Goal: Task Accomplishment & Management: Manage account settings

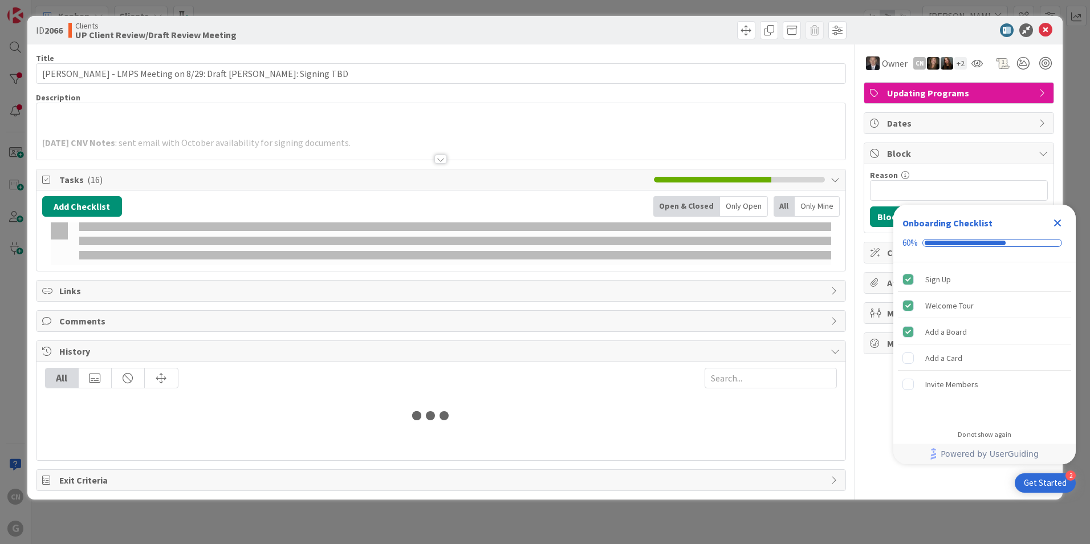
type input "[PERSON_NAME]"
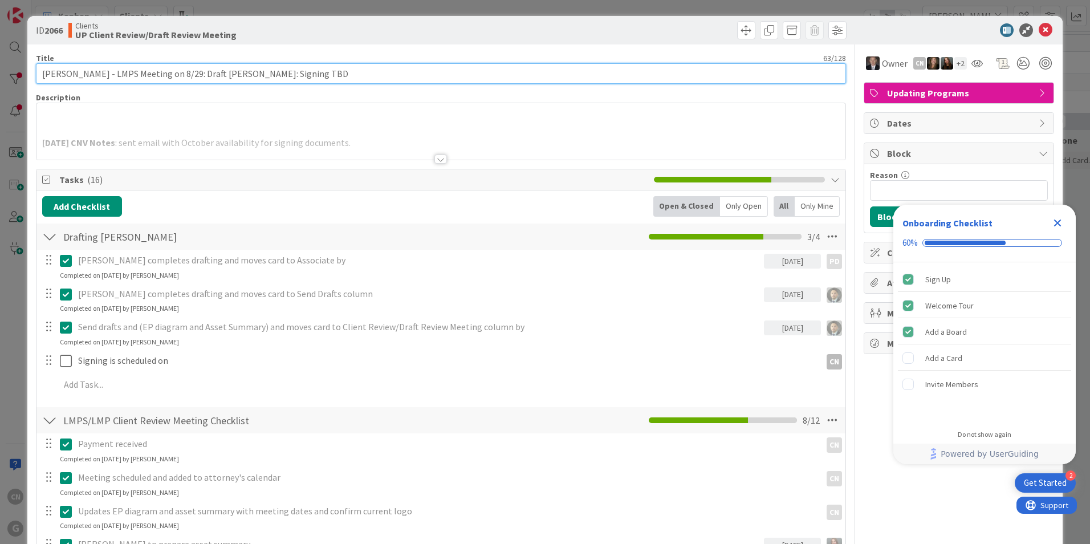
drag, startPoint x: 290, startPoint y: 73, endPoint x: 269, endPoint y: 73, distance: 21.1
click at [269, 73] on input "[PERSON_NAME] - LMPS Meeting on 8/29: Draft [PERSON_NAME]: Signing TBD" at bounding box center [441, 73] width 810 height 21
type input "[PERSON_NAME] - LMPS Meeting on 8/29: Draft [PERSON_NAME]: Signing 10/23"
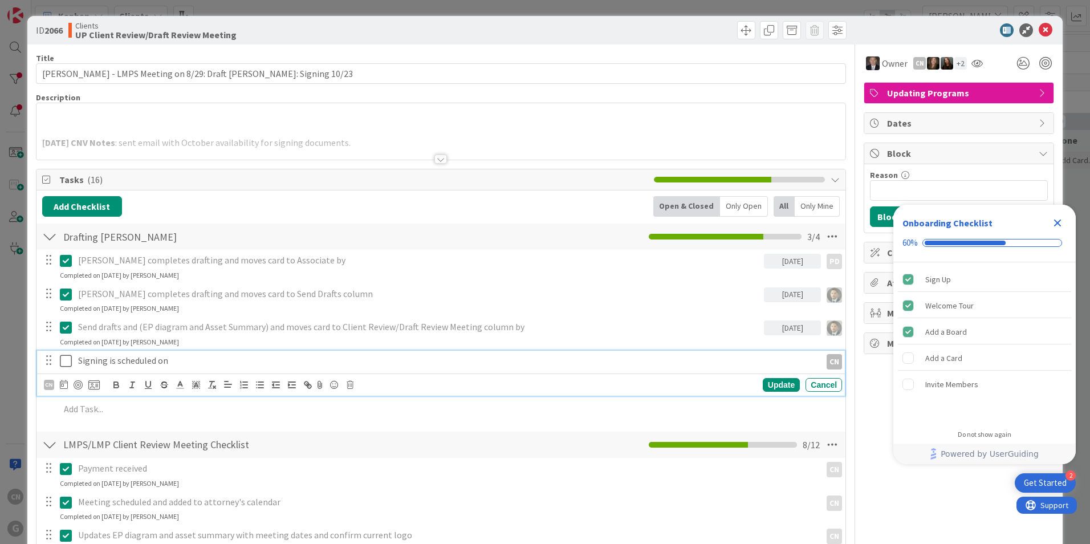
click at [250, 360] on p "Signing is scheduled on" at bounding box center [447, 360] width 738 height 13
click at [65, 360] on icon at bounding box center [66, 361] width 12 height 14
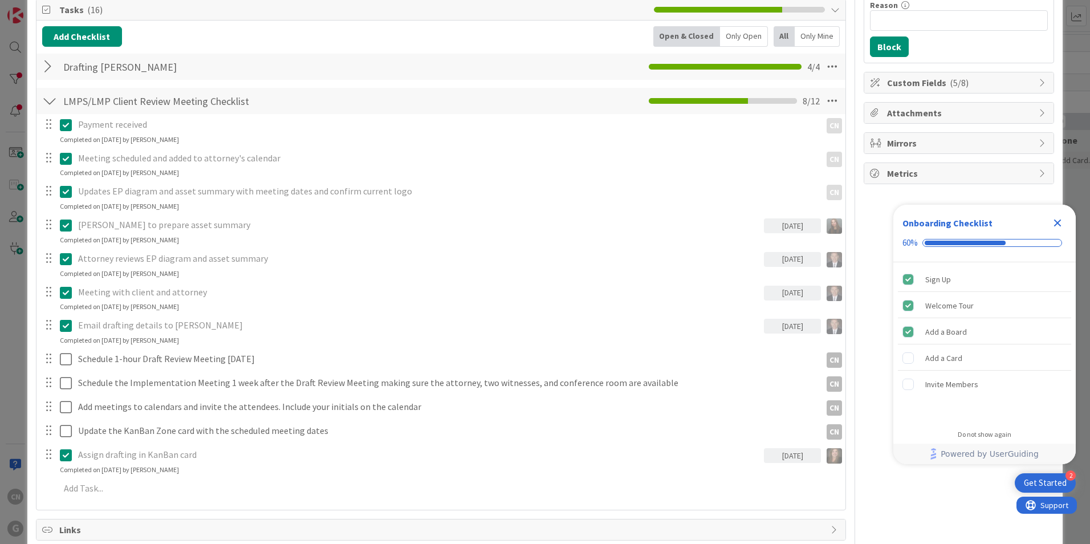
scroll to position [170, 0]
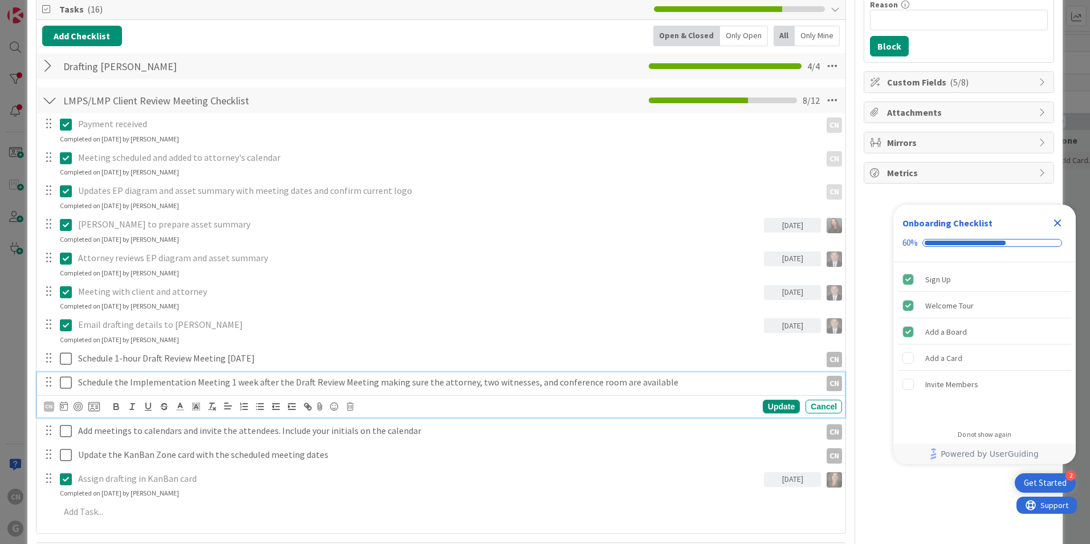
click at [67, 382] on icon at bounding box center [66, 383] width 12 height 14
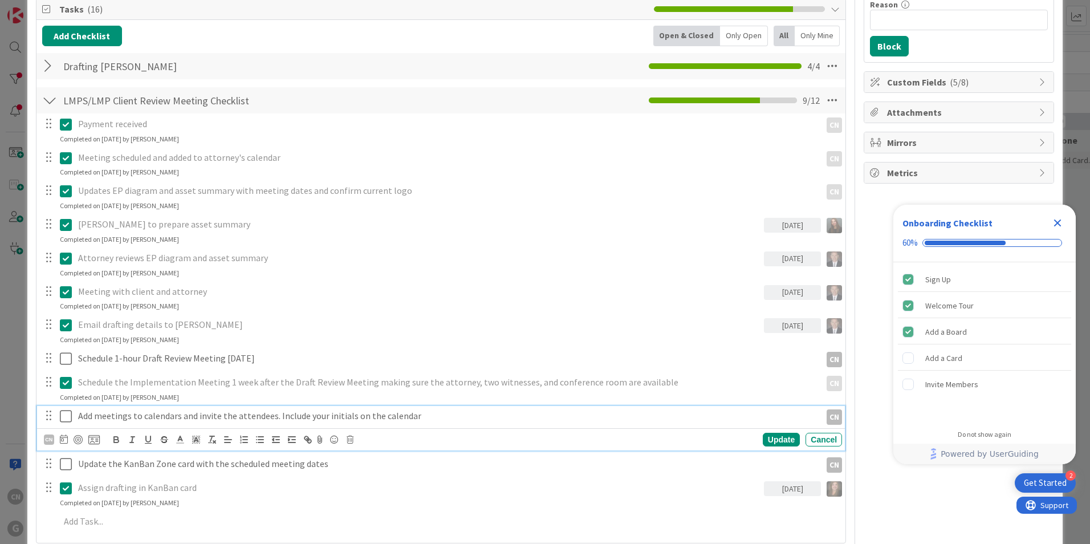
click at [64, 414] on icon at bounding box center [66, 416] width 12 height 14
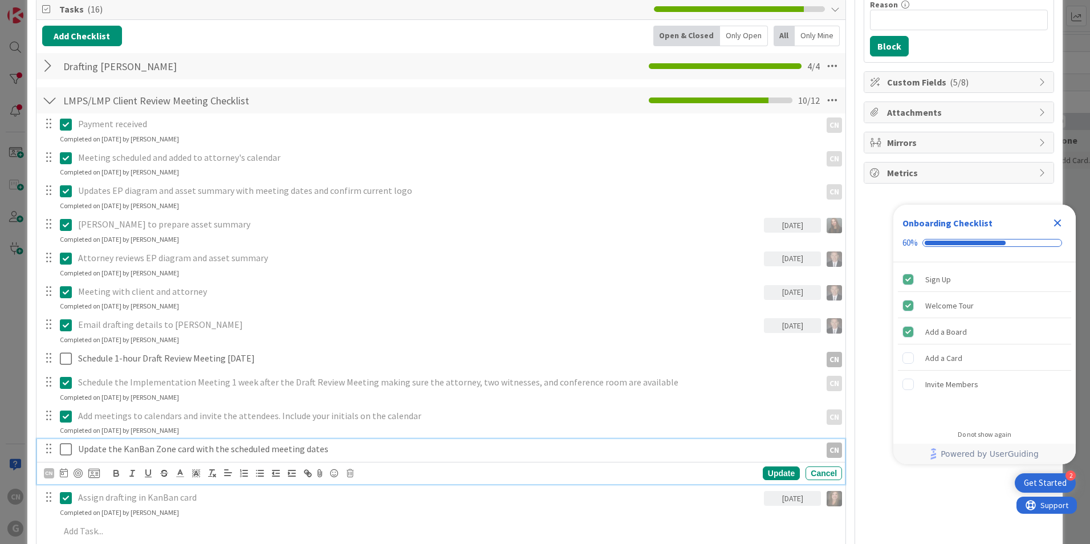
click at [65, 449] on icon at bounding box center [66, 449] width 12 height 14
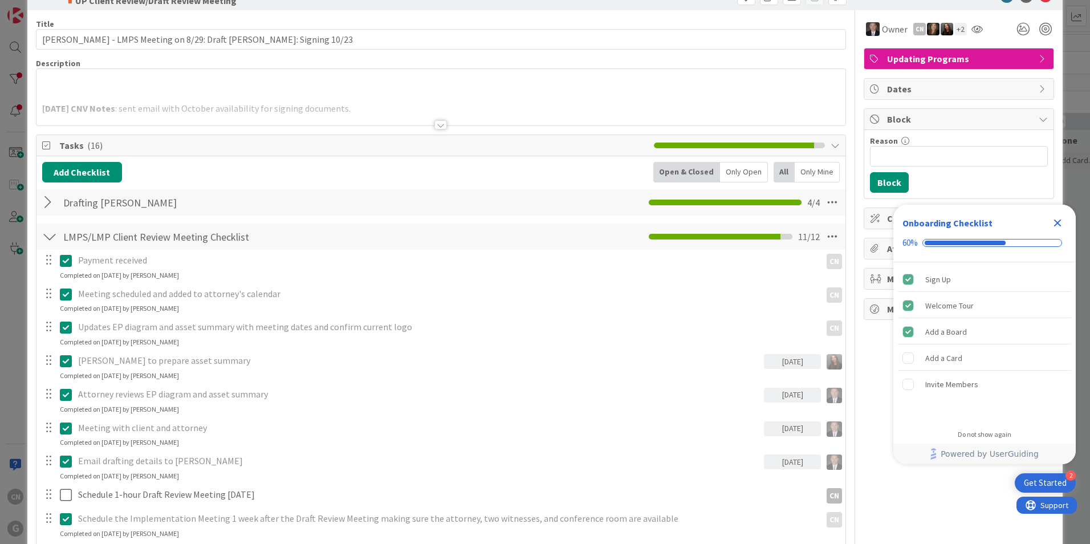
scroll to position [0, 0]
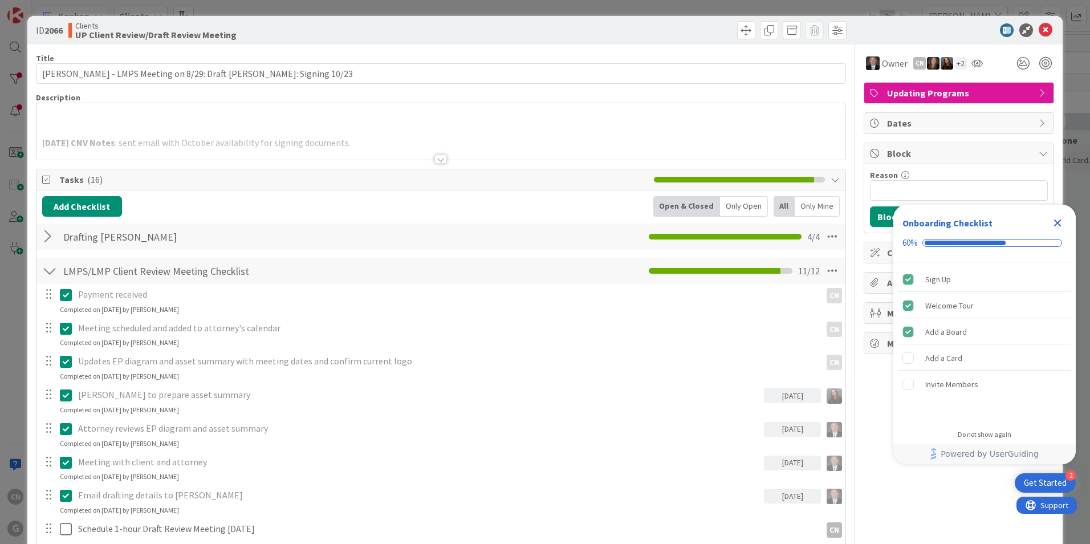
click at [437, 161] on div at bounding box center [440, 159] width 13 height 9
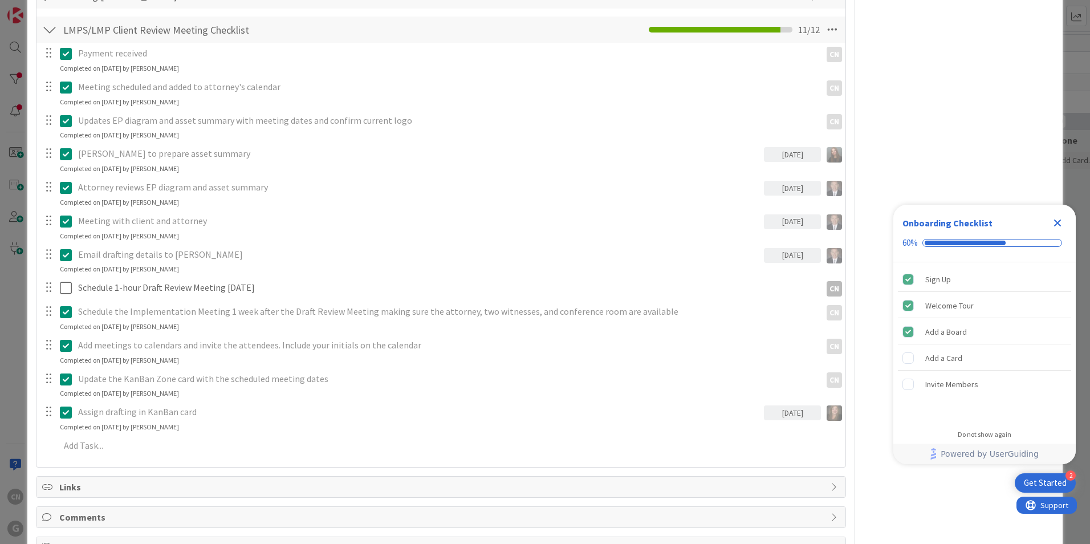
scroll to position [441, 0]
click at [1056, 226] on icon "Close Checklist" at bounding box center [1058, 223] width 14 height 14
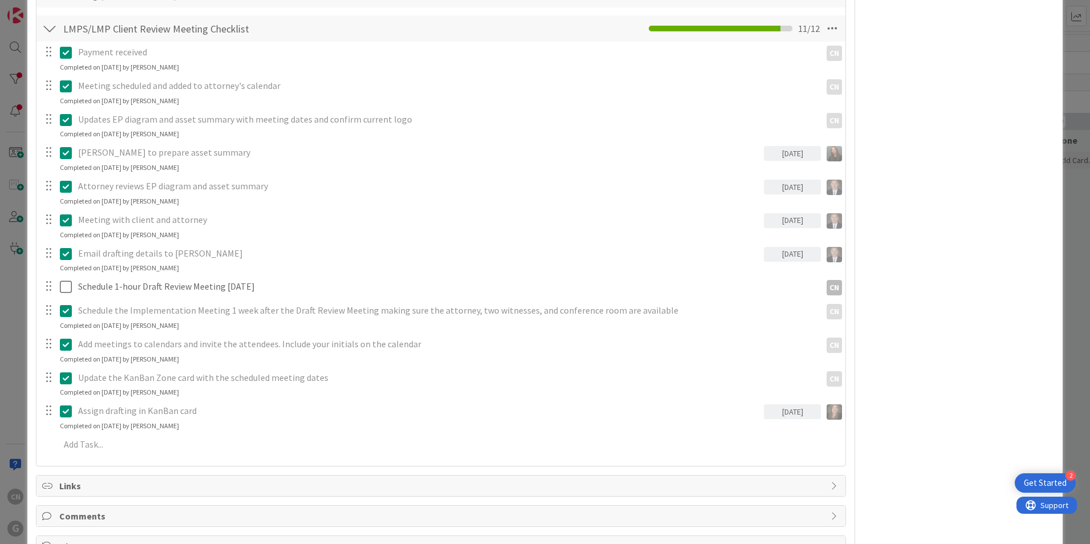
scroll to position [0, 0]
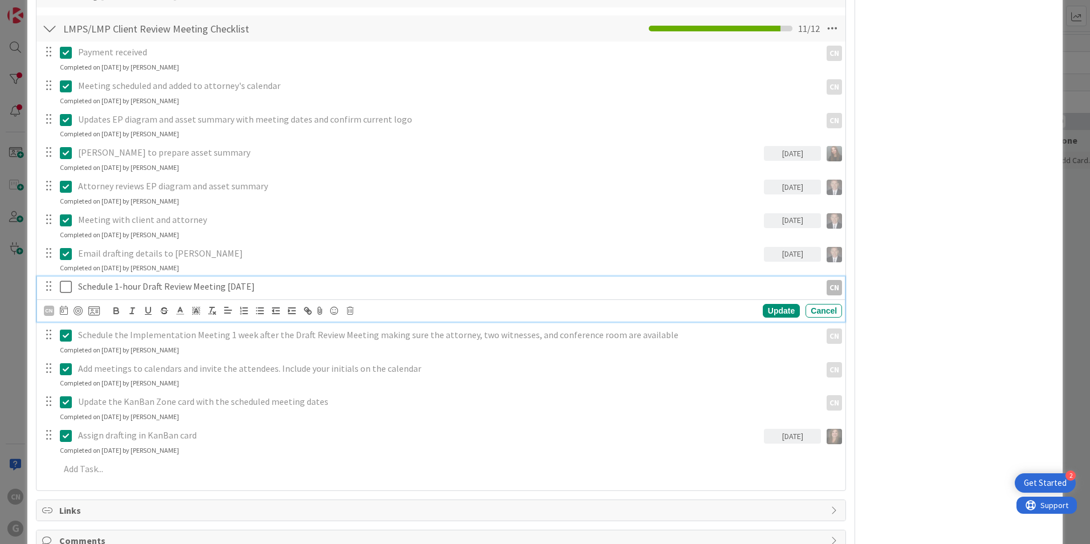
click at [303, 286] on p "Schedule 1-hour Draft Review Meeting [DATE]" at bounding box center [447, 286] width 738 height 13
click at [350, 309] on icon at bounding box center [350, 311] width 7 height 8
click at [373, 361] on div "Delete" at bounding box center [379, 359] width 42 height 21
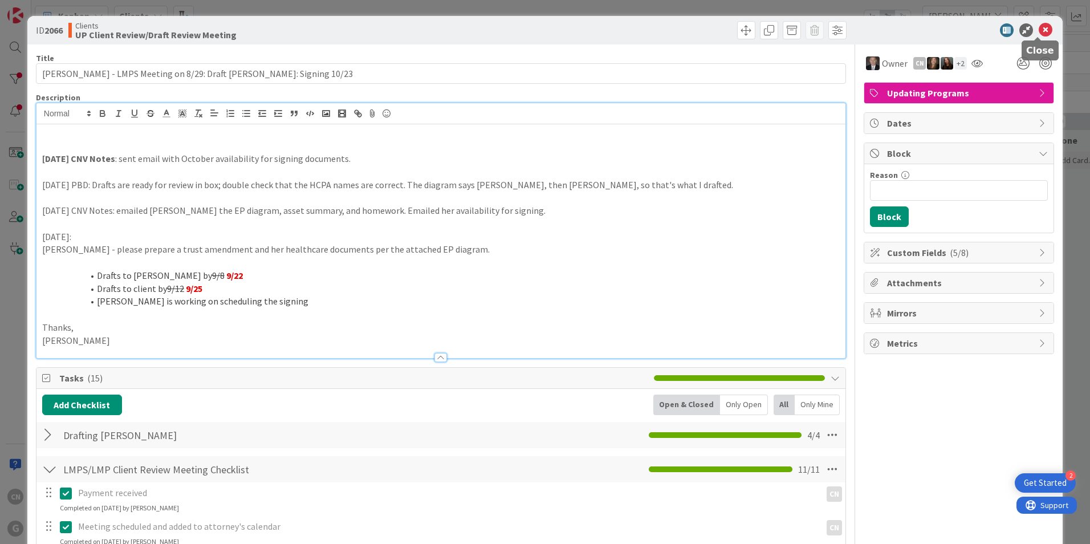
click at [1039, 28] on icon at bounding box center [1046, 30] width 14 height 14
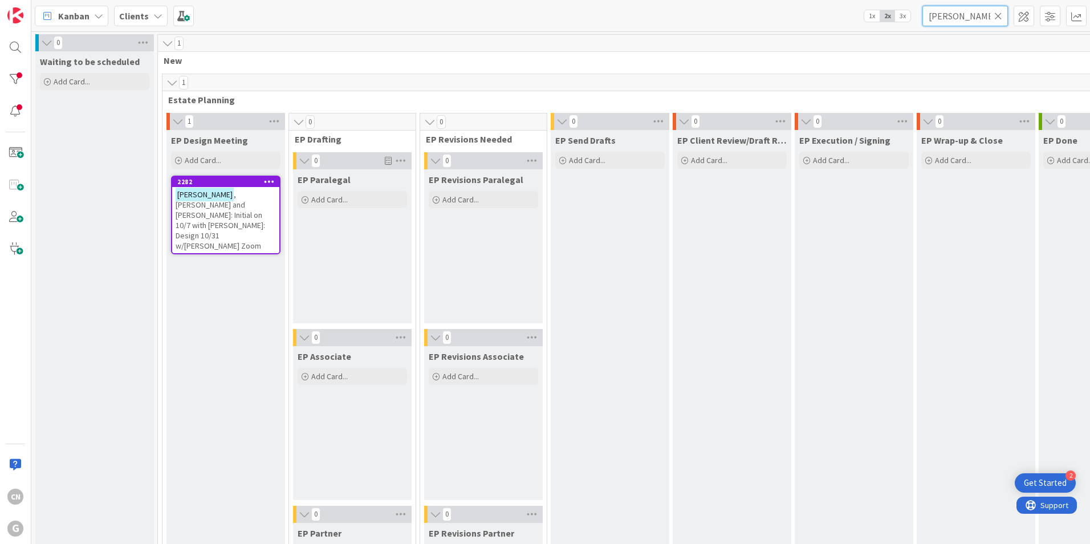
drag, startPoint x: 984, startPoint y: 16, endPoint x: 801, endPoint y: 42, distance: 184.2
click at [803, 40] on div "Kanban Clients 1x 2x 3x [PERSON_NAME] 0 Waiting to be scheduled Add Card... 1 N…" at bounding box center [560, 272] width 1059 height 544
type input "louv"
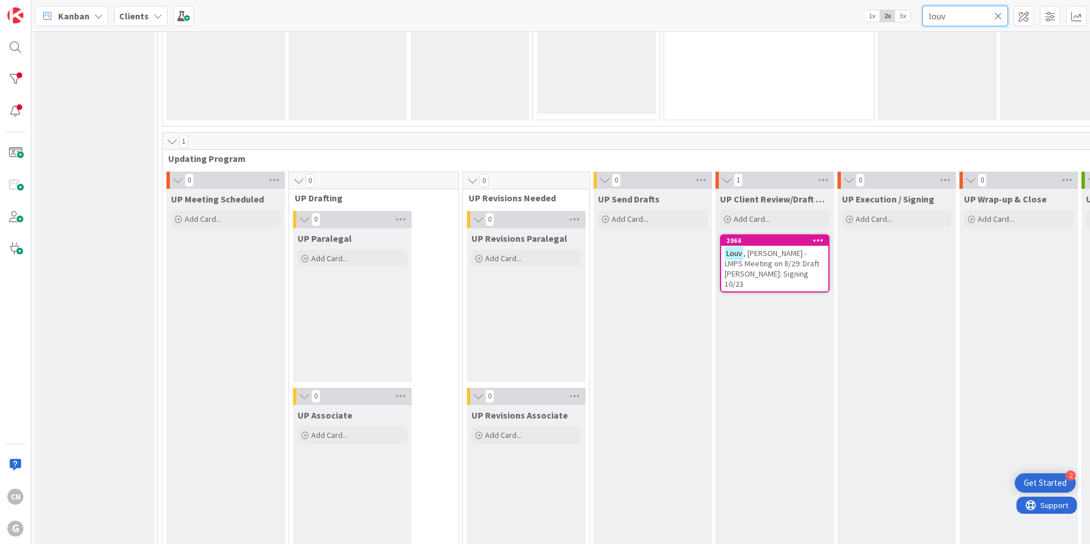
scroll to position [1538, 0]
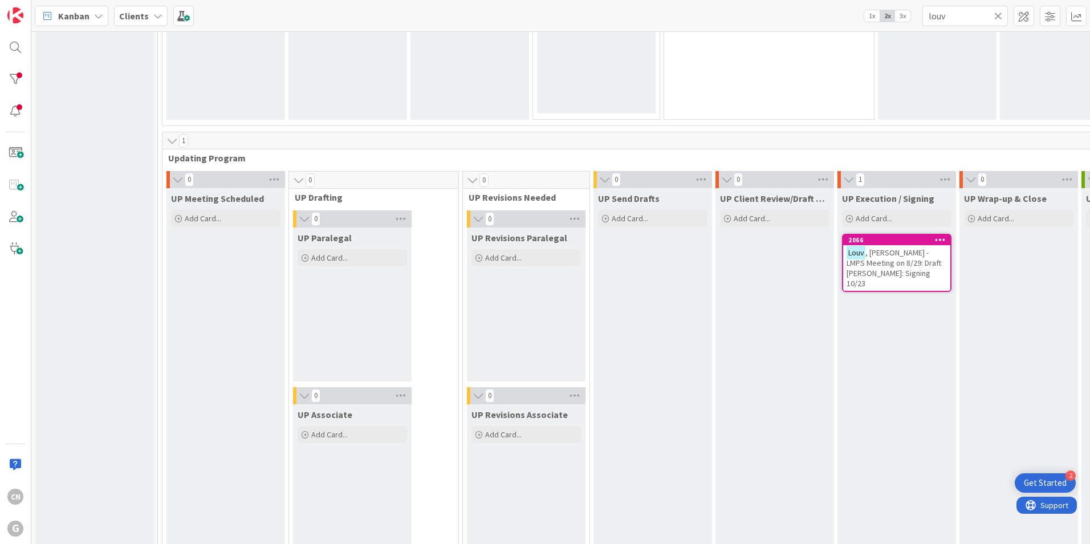
click at [847, 257] on span ", [PERSON_NAME] - LMPS Meeting on 8/29: Draft [PERSON_NAME]: Signing 10/23" at bounding box center [894, 267] width 95 height 41
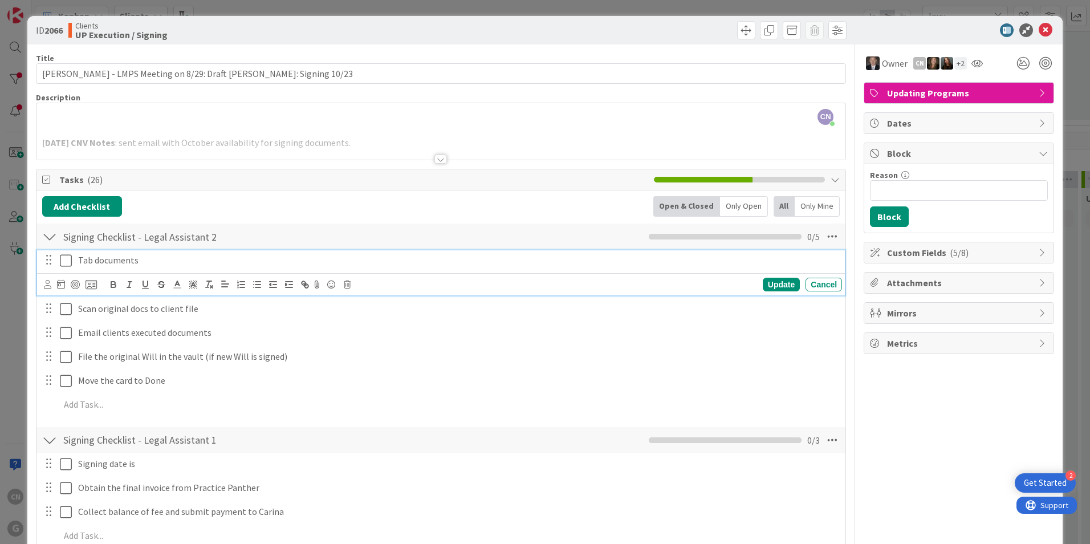
click at [205, 261] on p "Tab documents" at bounding box center [457, 260] width 759 height 13
click at [47, 283] on icon at bounding box center [47, 284] width 7 height 9
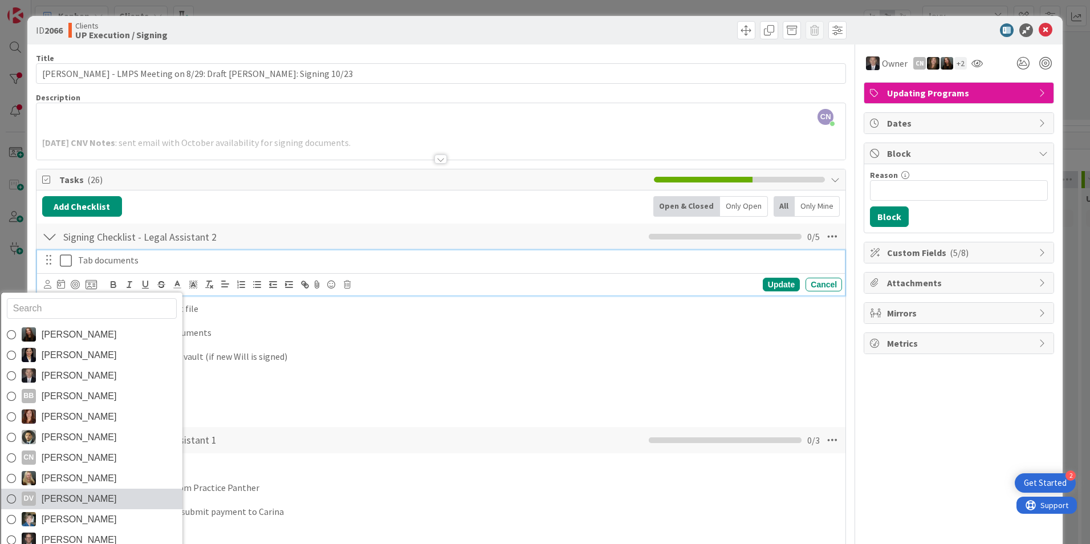
click at [71, 495] on span "[PERSON_NAME]" at bounding box center [79, 498] width 75 height 17
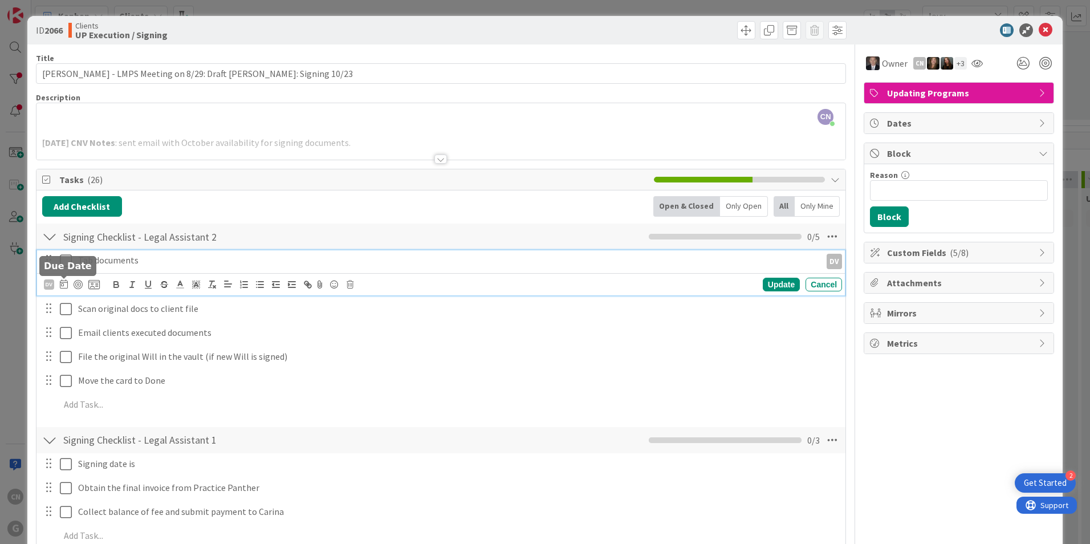
click at [63, 283] on icon at bounding box center [64, 283] width 8 height 9
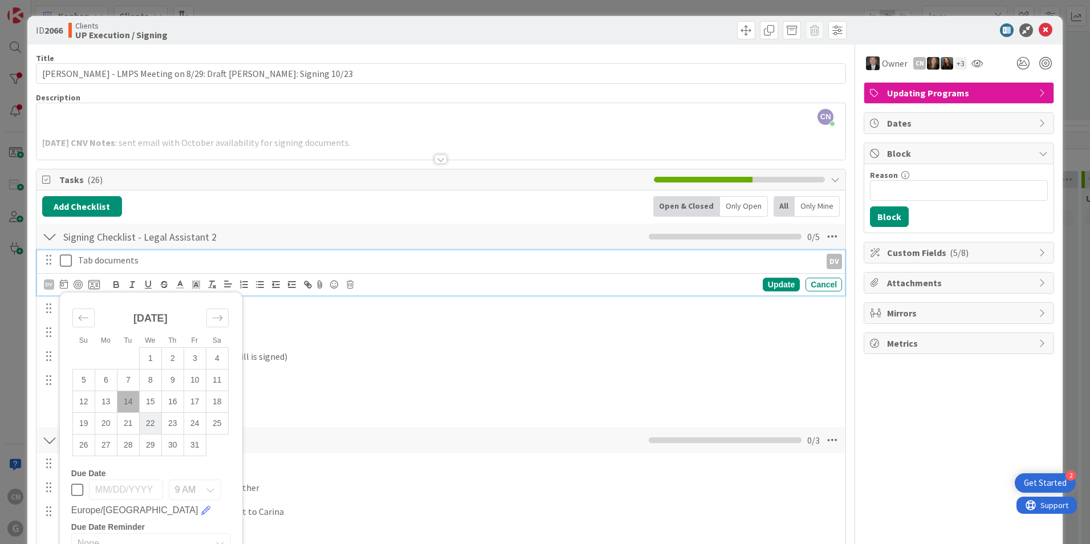
click at [151, 424] on td "22" at bounding box center [150, 423] width 22 height 22
type input "[DATE]"
click at [769, 282] on div "Update" at bounding box center [781, 285] width 37 height 14
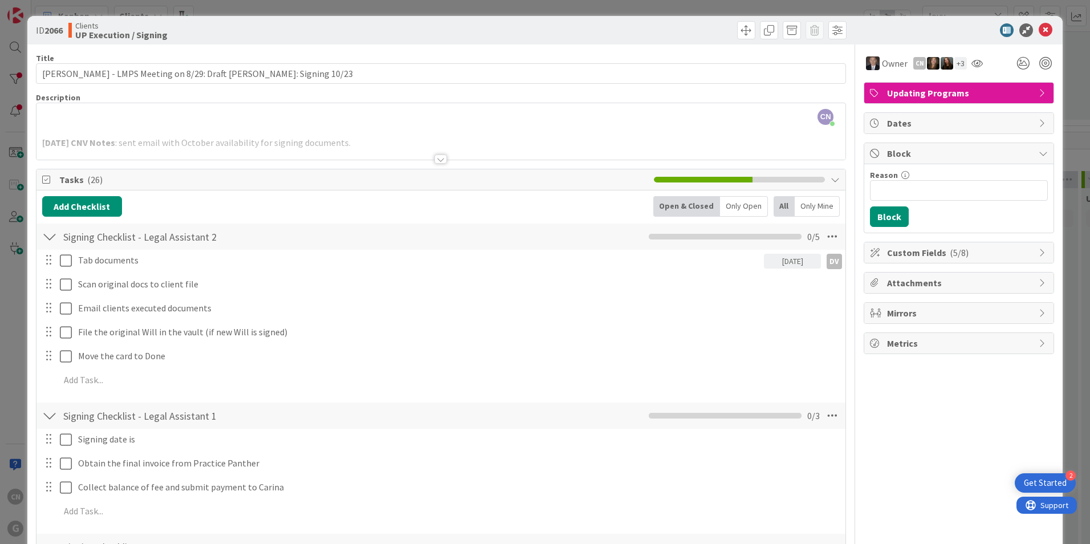
click at [780, 262] on div "[DATE]" at bounding box center [792, 261] width 57 height 15
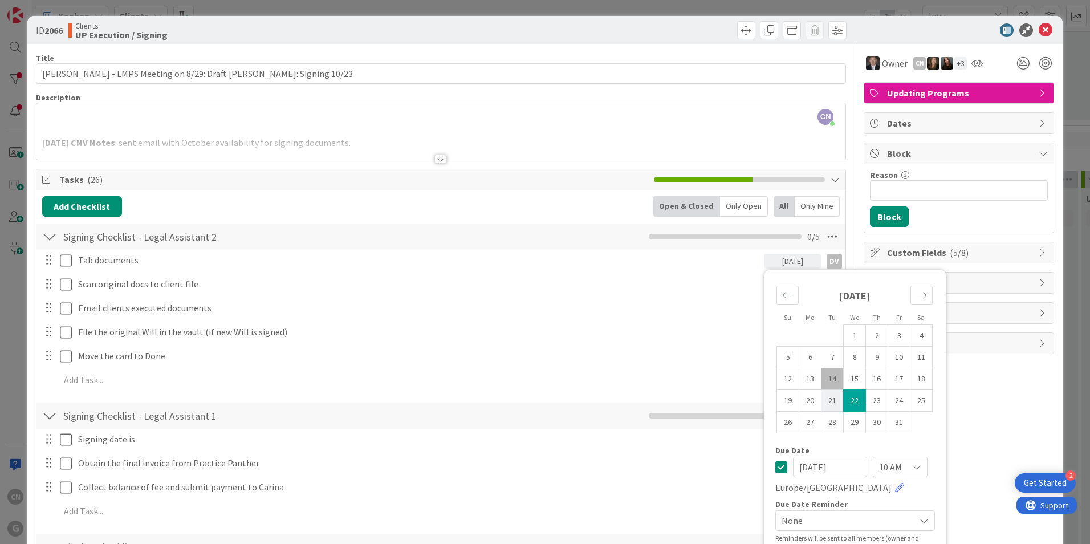
click at [825, 400] on td "21" at bounding box center [833, 401] width 22 height 22
type input "[DATE]"
click at [825, 400] on td "21" at bounding box center [833, 401] width 22 height 22
drag, startPoint x: 981, startPoint y: 454, endPoint x: 926, endPoint y: 436, distance: 57.5
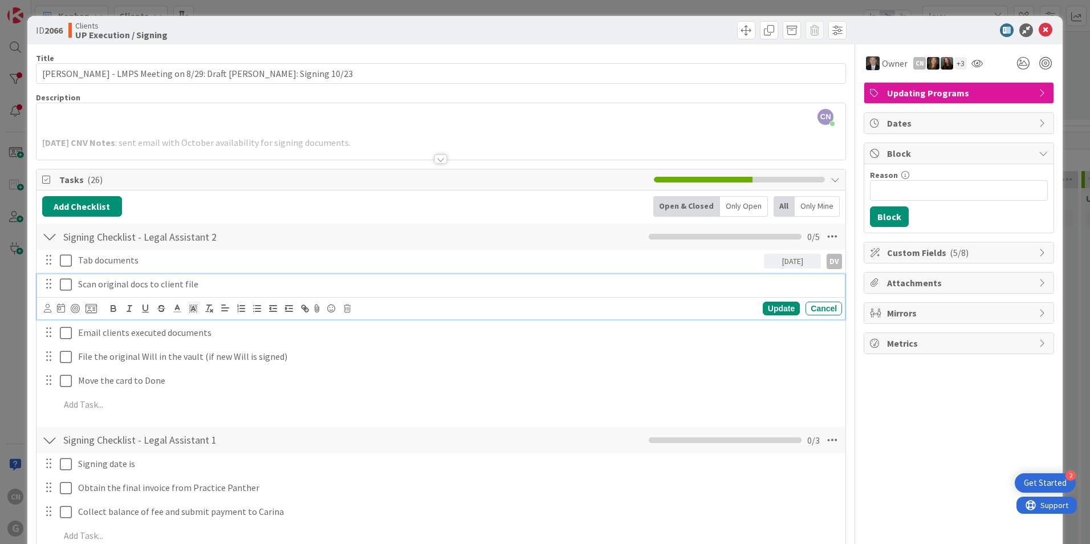
click at [126, 285] on p "Scan original docs to client file" at bounding box center [457, 284] width 759 height 13
click at [823, 236] on icon at bounding box center [832, 236] width 21 height 21
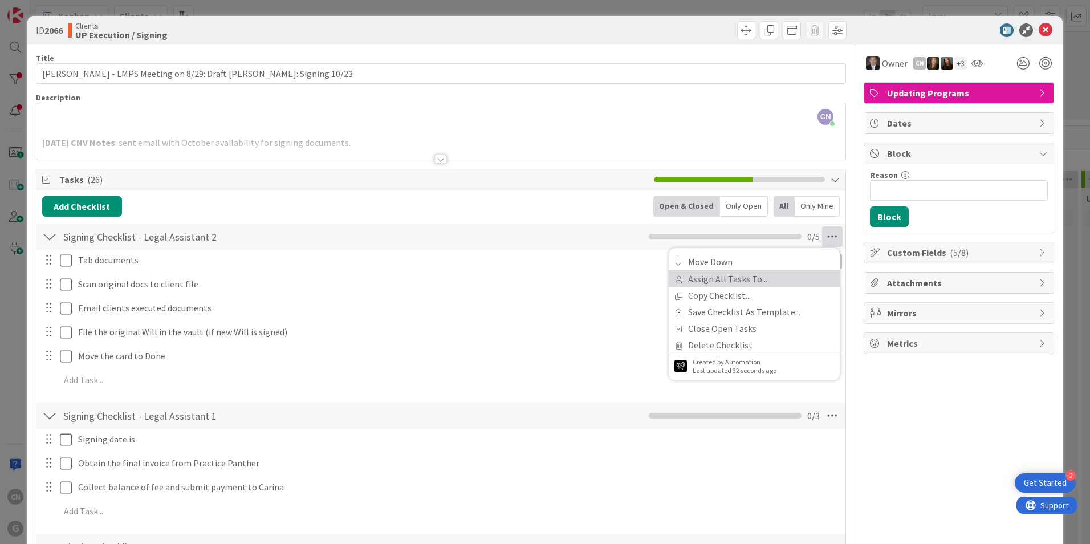
click at [717, 281] on link "Assign All Tasks To..." at bounding box center [754, 279] width 171 height 17
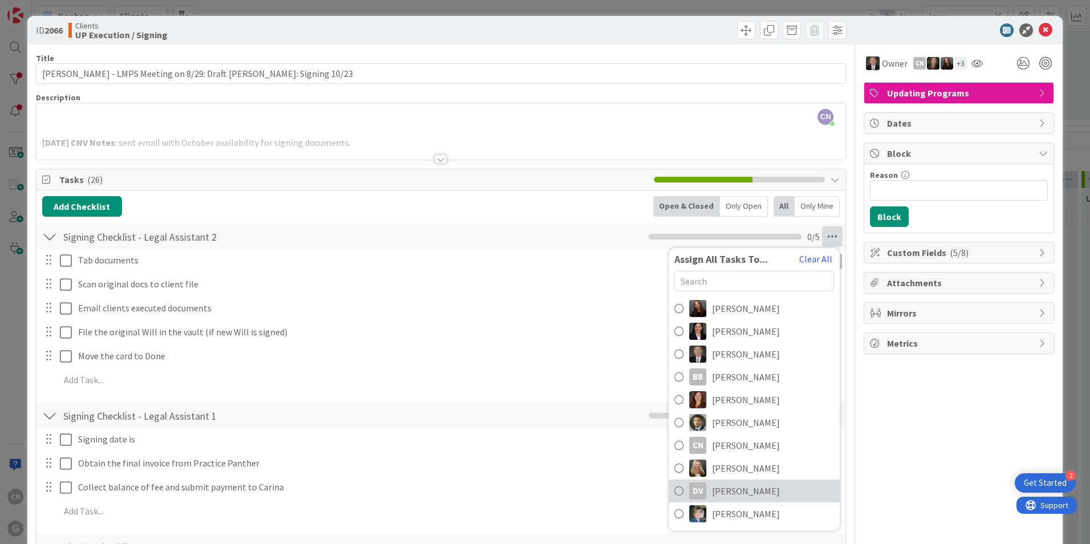
click at [724, 486] on span "[PERSON_NAME]" at bounding box center [746, 491] width 68 height 14
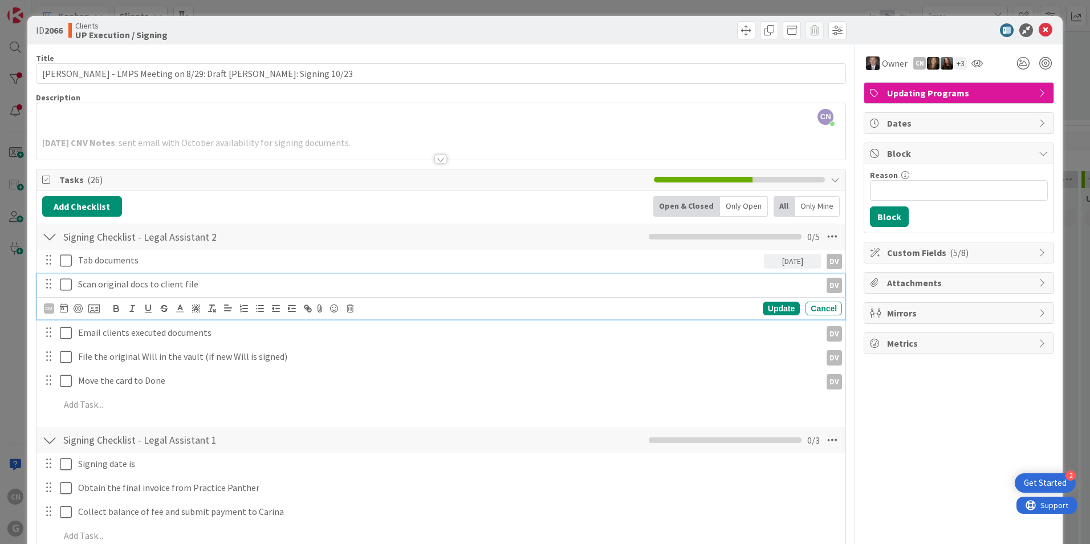
click at [160, 281] on p "Scan original docs to client file" at bounding box center [447, 284] width 738 height 13
click at [62, 310] on icon at bounding box center [64, 307] width 8 height 9
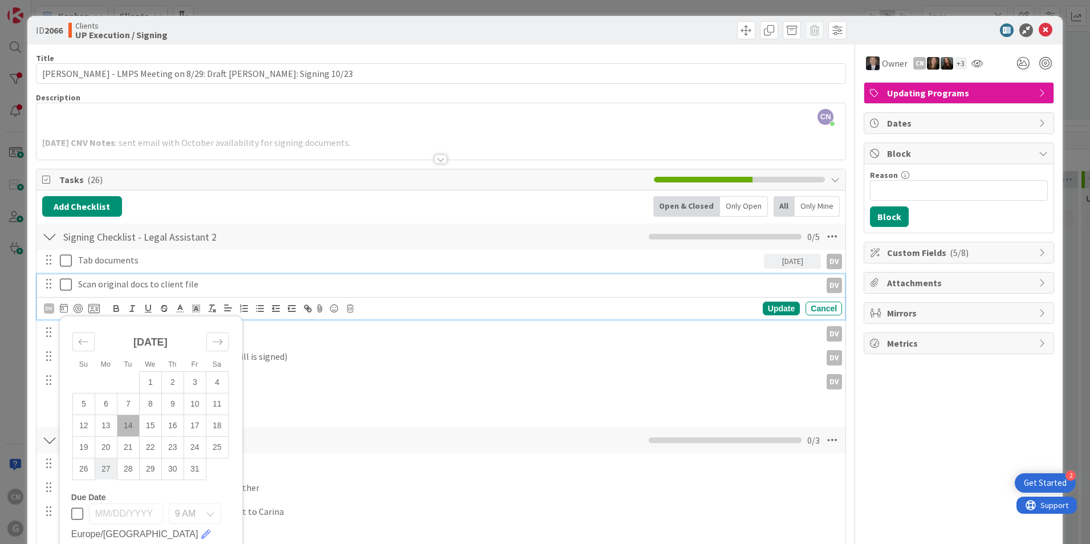
click at [105, 470] on td "27" at bounding box center [106, 469] width 22 height 22
type input "[DATE]"
click at [104, 470] on td "27" at bounding box center [106, 469] width 22 height 22
drag, startPoint x: 770, startPoint y: 314, endPoint x: 648, endPoint y: 316, distance: 122.6
click at [770, 313] on div "Update" at bounding box center [781, 309] width 37 height 14
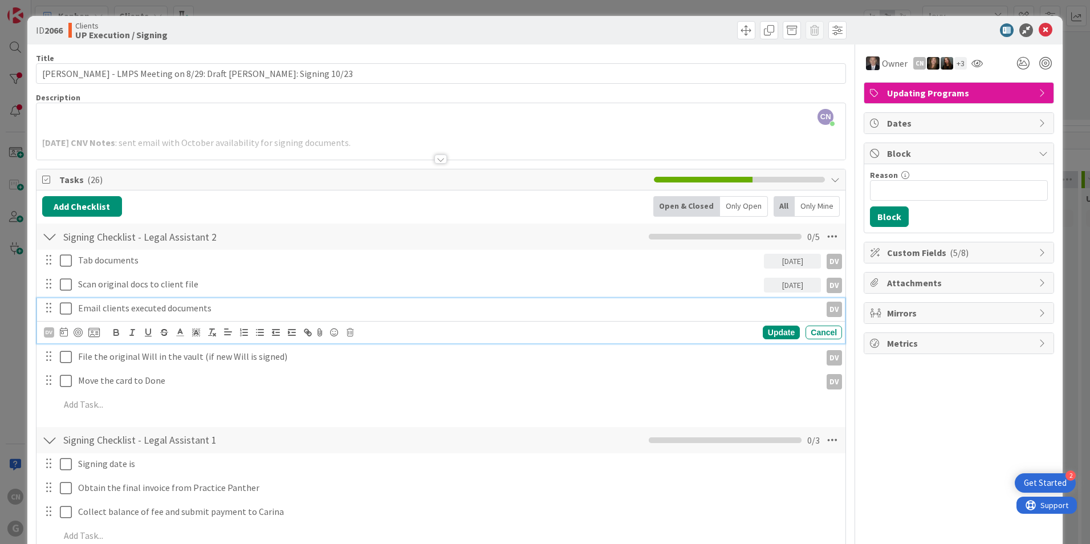
click at [141, 310] on p "Email clients executed documents" at bounding box center [447, 308] width 738 height 13
click at [64, 335] on icon at bounding box center [64, 331] width 8 height 9
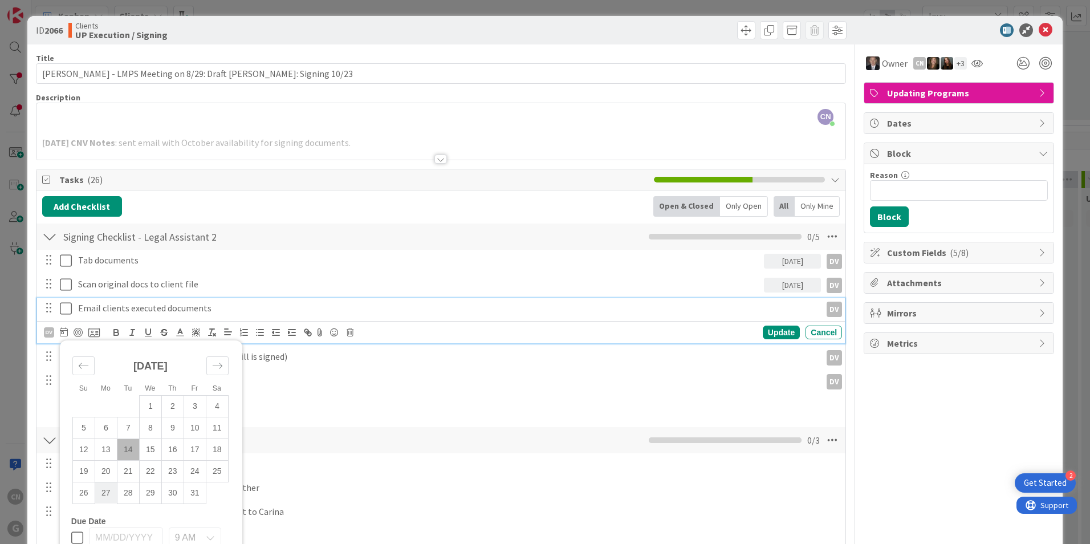
click at [106, 490] on td "27" at bounding box center [106, 493] width 22 height 22
type input "[DATE]"
click at [106, 490] on td "27" at bounding box center [106, 493] width 22 height 22
click at [777, 330] on div "Update" at bounding box center [781, 333] width 37 height 14
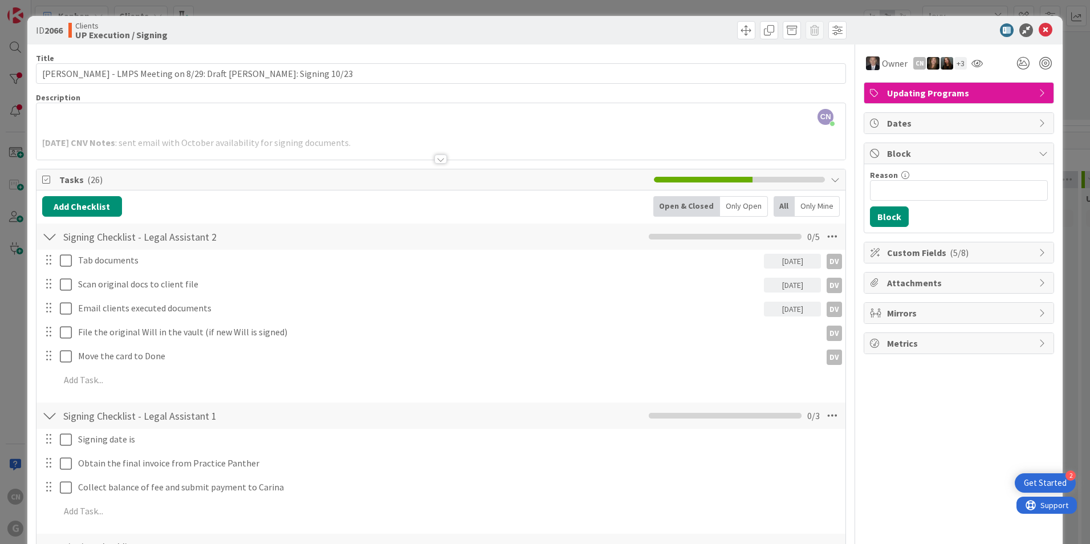
drag, startPoint x: 437, startPoint y: 159, endPoint x: 432, endPoint y: 160, distance: 6.0
click at [436, 158] on div at bounding box center [440, 159] width 13 height 9
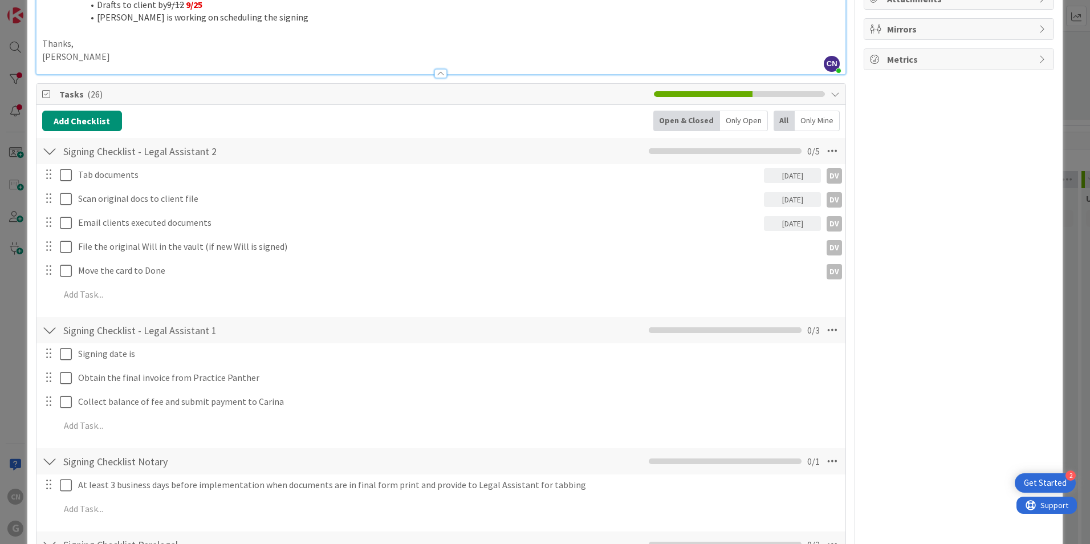
scroll to position [285, 0]
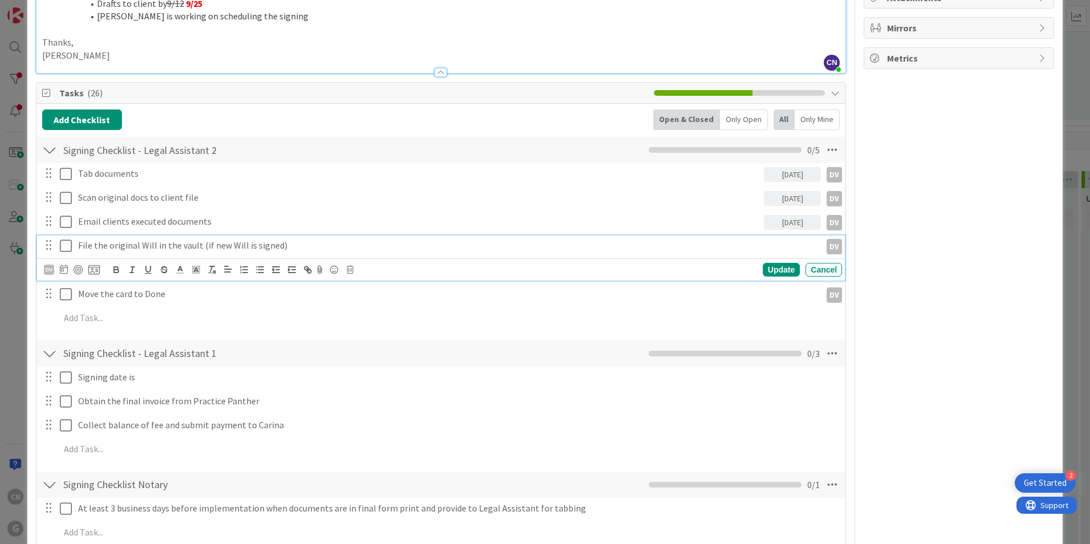
click at [291, 247] on p "File the original Will in the vault (if new Will is signed)" at bounding box center [447, 245] width 738 height 13
click at [348, 271] on icon at bounding box center [350, 270] width 7 height 8
click at [379, 323] on div "Delete" at bounding box center [379, 318] width 42 height 21
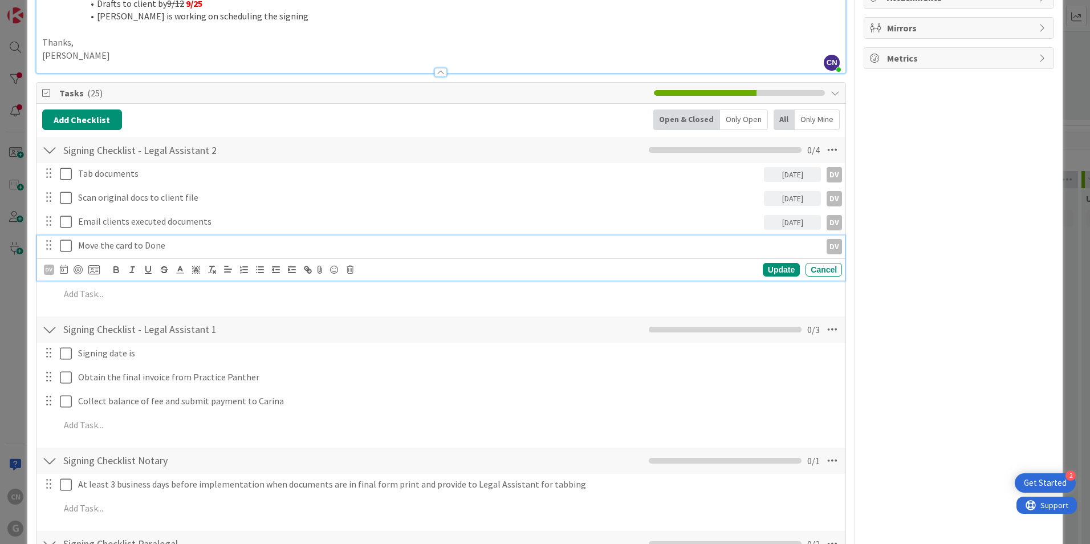
click at [185, 246] on p "Move the card to Done" at bounding box center [447, 245] width 738 height 13
click at [64, 270] on icon at bounding box center [64, 269] width 8 height 9
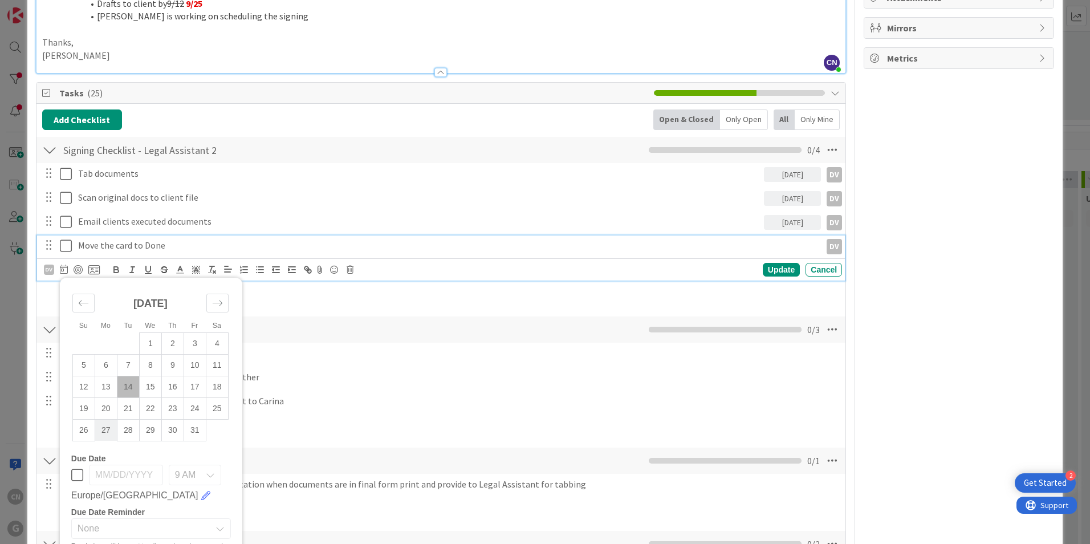
click at [104, 430] on td "27" at bounding box center [106, 430] width 22 height 22
type input "[DATE]"
click at [104, 430] on td "27" at bounding box center [106, 430] width 22 height 22
click at [765, 272] on div "Update" at bounding box center [781, 270] width 37 height 14
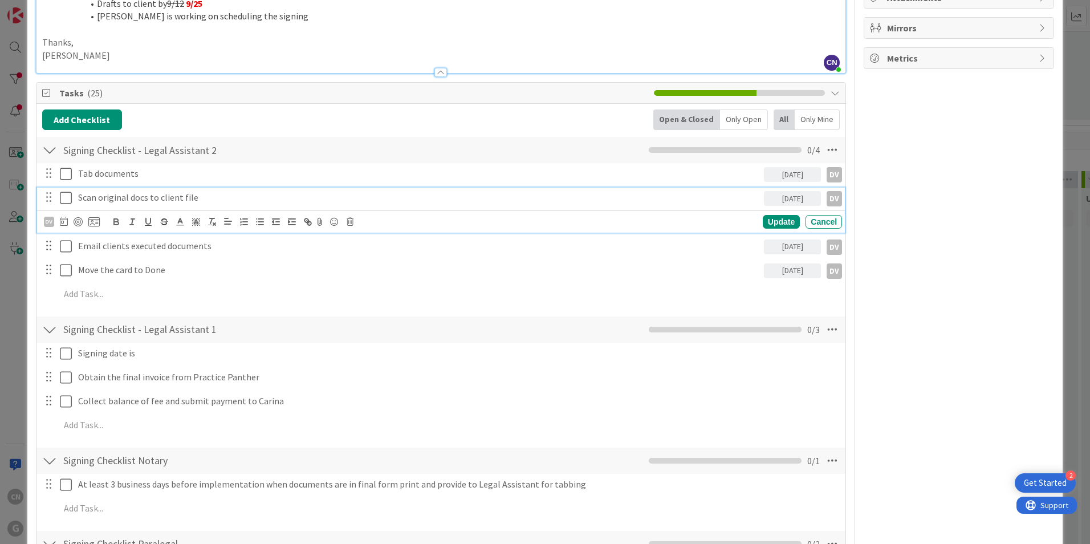
click at [207, 197] on p "Scan original docs to client file" at bounding box center [418, 197] width 681 height 13
click at [62, 223] on icon at bounding box center [64, 221] width 8 height 9
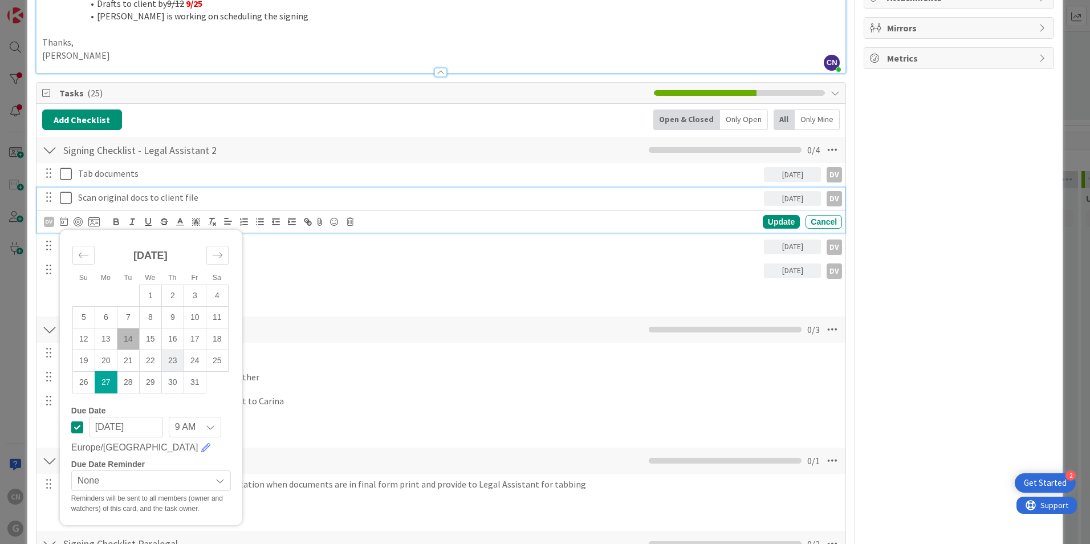
click at [175, 360] on td "23" at bounding box center [172, 361] width 22 height 22
type input "[DATE]"
click at [175, 360] on td "23" at bounding box center [172, 361] width 22 height 22
click at [768, 221] on div "Update" at bounding box center [781, 222] width 37 height 14
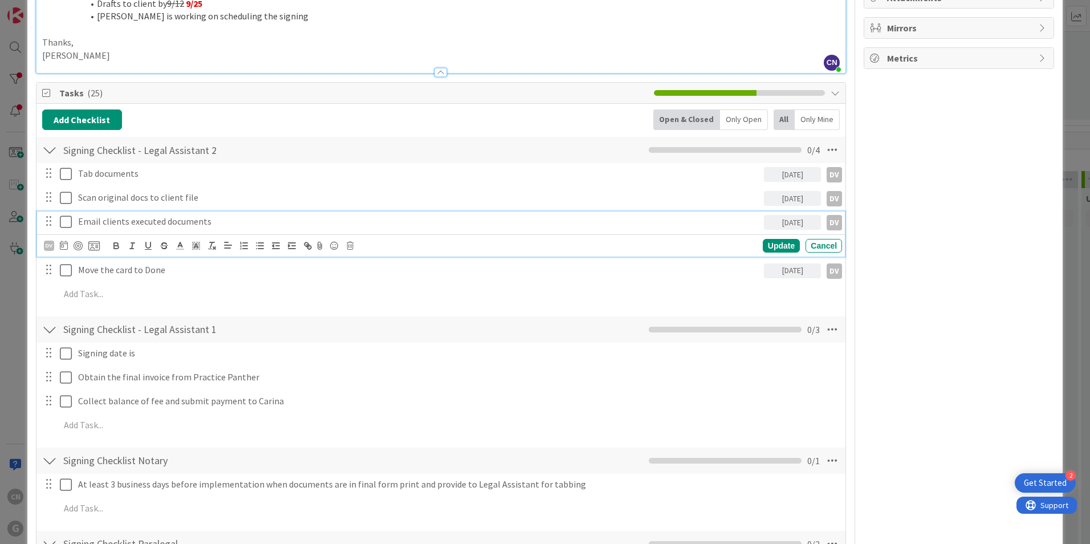
click at [213, 224] on p "Email clients executed documents" at bounding box center [418, 221] width 681 height 13
click at [981, 301] on div "Owner CN + 3 Updating Programs Dates Block Reason 0 / 256 Block Custom Fields (…" at bounding box center [959, 436] width 190 height 1355
click at [157, 225] on p "Email clients executed documents" at bounding box center [418, 221] width 681 height 13
click at [62, 245] on icon at bounding box center [64, 245] width 8 height 9
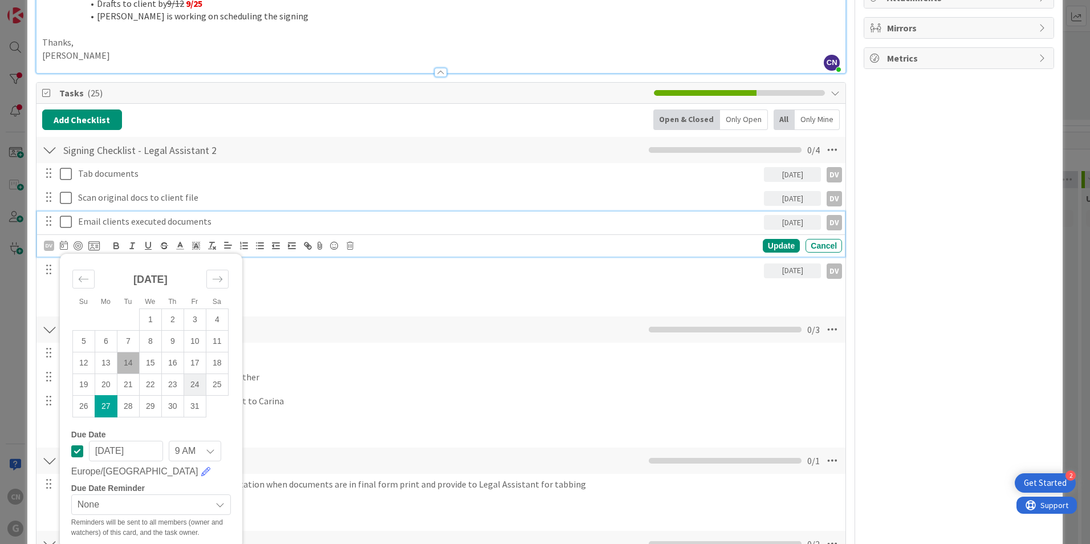
click at [194, 385] on td "24" at bounding box center [195, 384] width 22 height 22
type input "[DATE]"
click at [194, 385] on td "24" at bounding box center [195, 384] width 22 height 22
drag, startPoint x: 769, startPoint y: 247, endPoint x: 655, endPoint y: 273, distance: 116.3
click at [767, 247] on div "Update" at bounding box center [781, 246] width 37 height 14
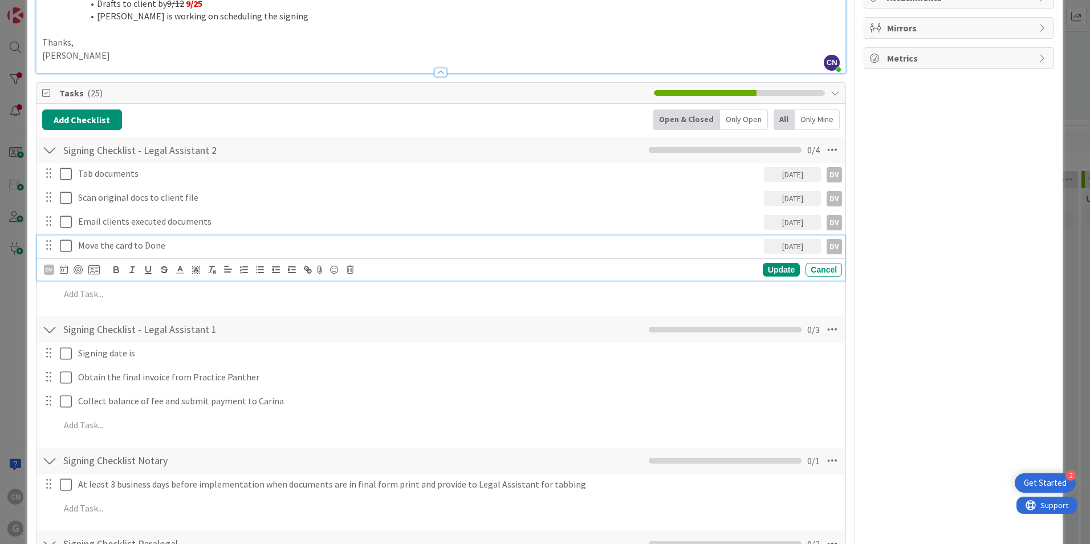
click at [160, 250] on p "Move the card to Done" at bounding box center [418, 245] width 681 height 13
click at [64, 269] on icon at bounding box center [64, 269] width 8 height 9
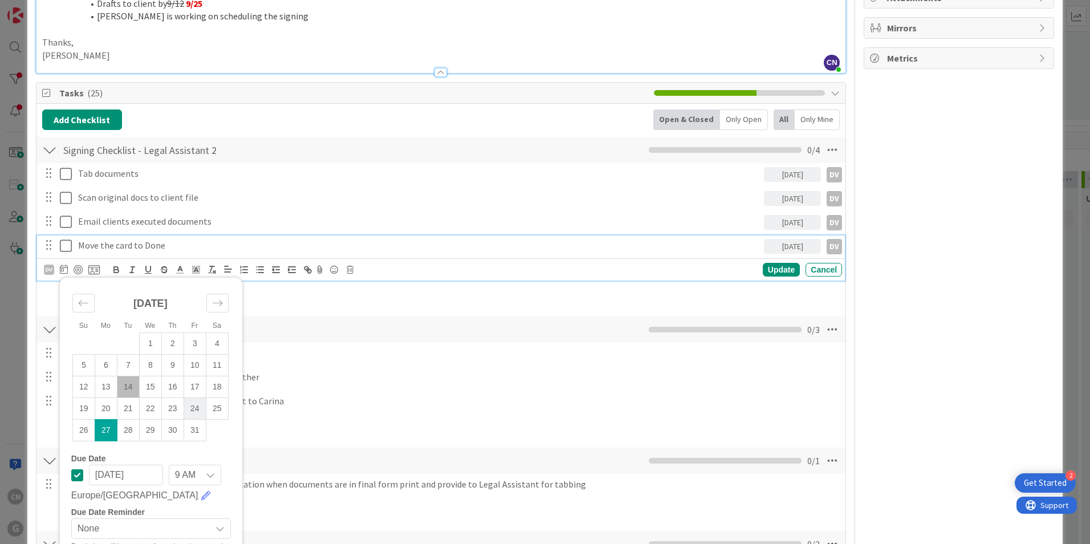
click at [190, 411] on td "24" at bounding box center [195, 408] width 22 height 22
type input "[DATE]"
click at [192, 410] on td "24" at bounding box center [195, 408] width 22 height 22
click at [775, 270] on div "Update" at bounding box center [781, 270] width 37 height 14
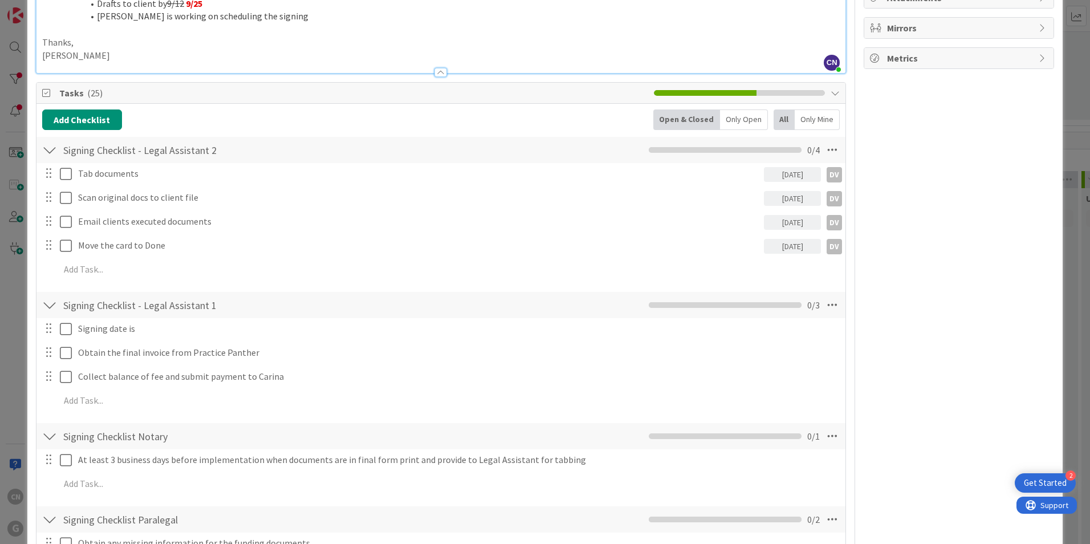
click at [895, 281] on div "Owner CN + 3 Updating Programs Dates Block Reason 0 / 256 Block Custom Fields (…" at bounding box center [959, 424] width 190 height 1331
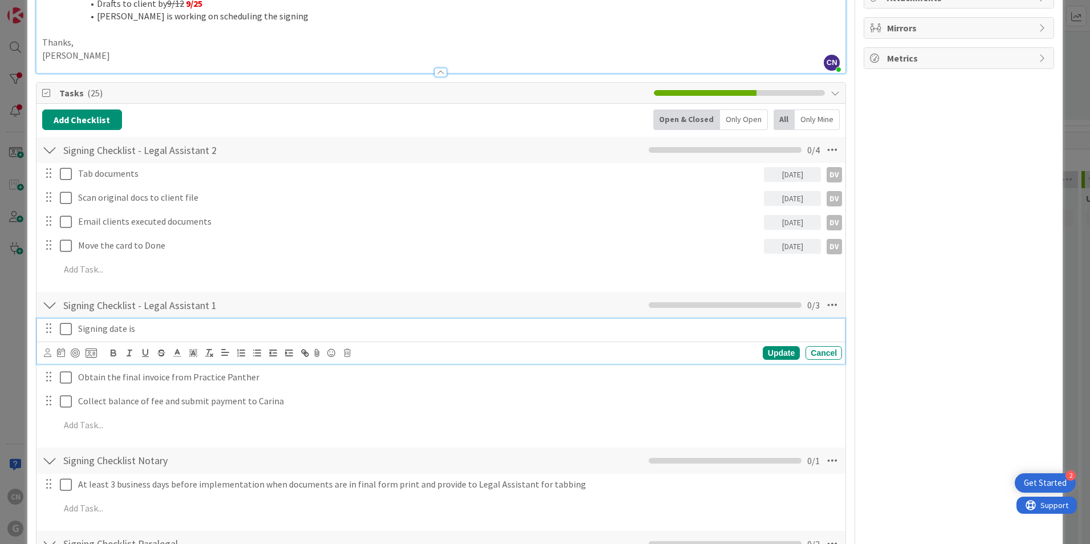
click at [138, 327] on p "Signing date is" at bounding box center [457, 328] width 759 height 13
drag, startPoint x: 954, startPoint y: 290, endPoint x: 941, endPoint y: 254, distance: 37.7
click at [953, 282] on div "Owner CN + 3 Updating Programs Dates Block Reason 0 / 256 Block Custom Fields (…" at bounding box center [959, 436] width 190 height 1355
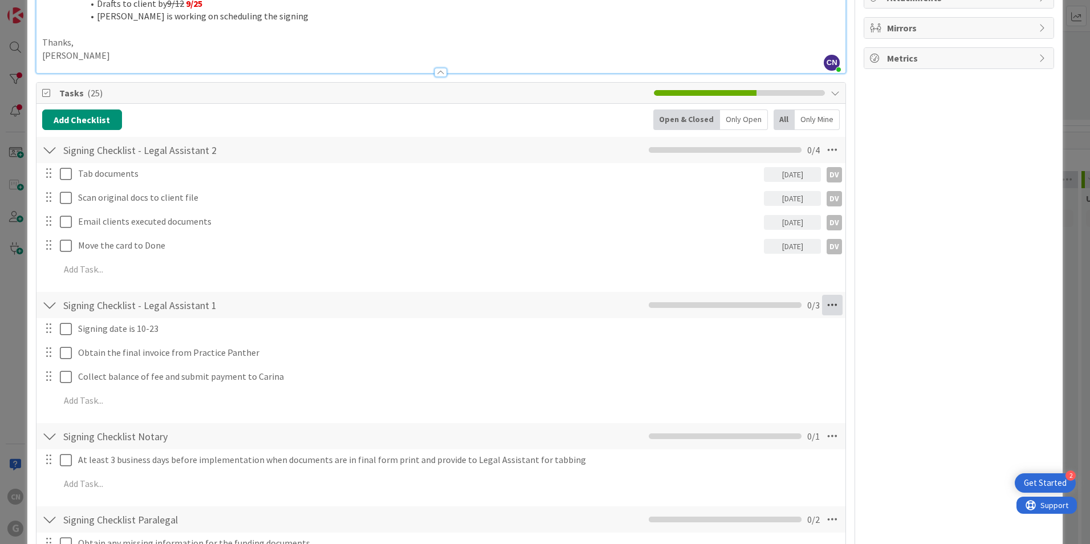
click at [825, 306] on icon at bounding box center [832, 305] width 21 height 21
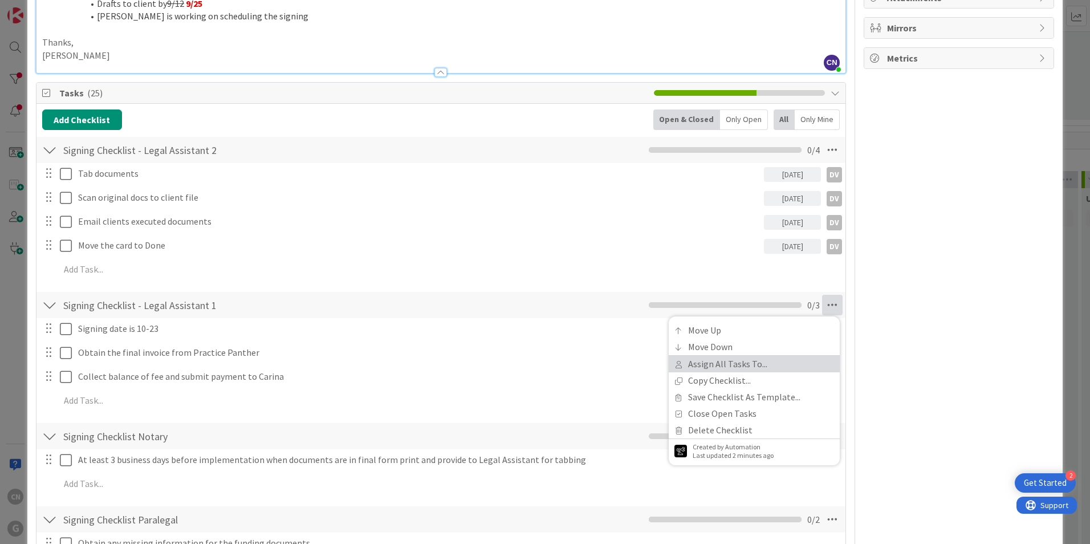
click at [742, 361] on link "Assign All Tasks To..." at bounding box center [754, 364] width 171 height 17
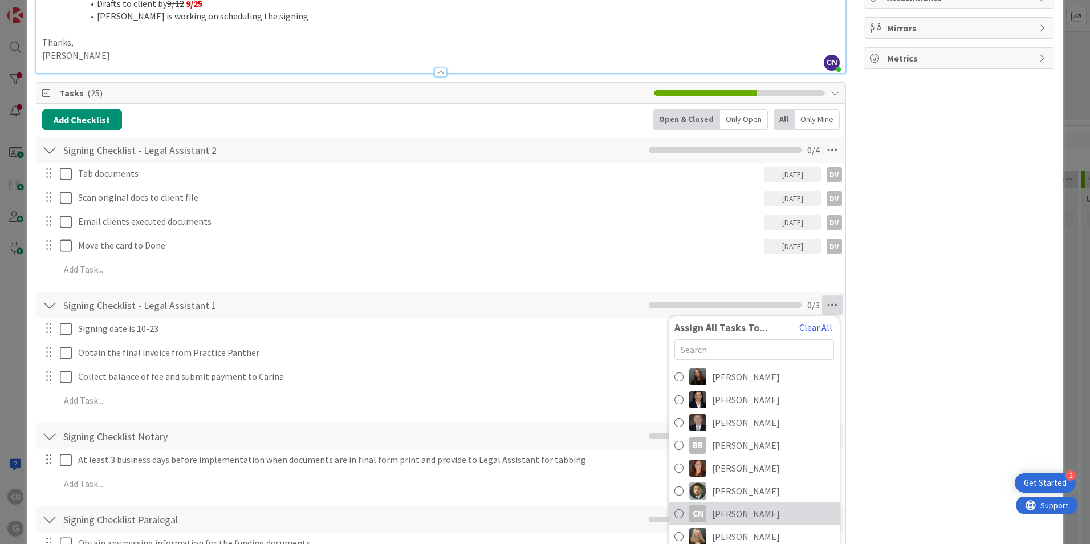
drag, startPoint x: 743, startPoint y: 510, endPoint x: 612, endPoint y: 486, distance: 132.6
click at [743, 509] on span "[PERSON_NAME]" at bounding box center [746, 514] width 68 height 14
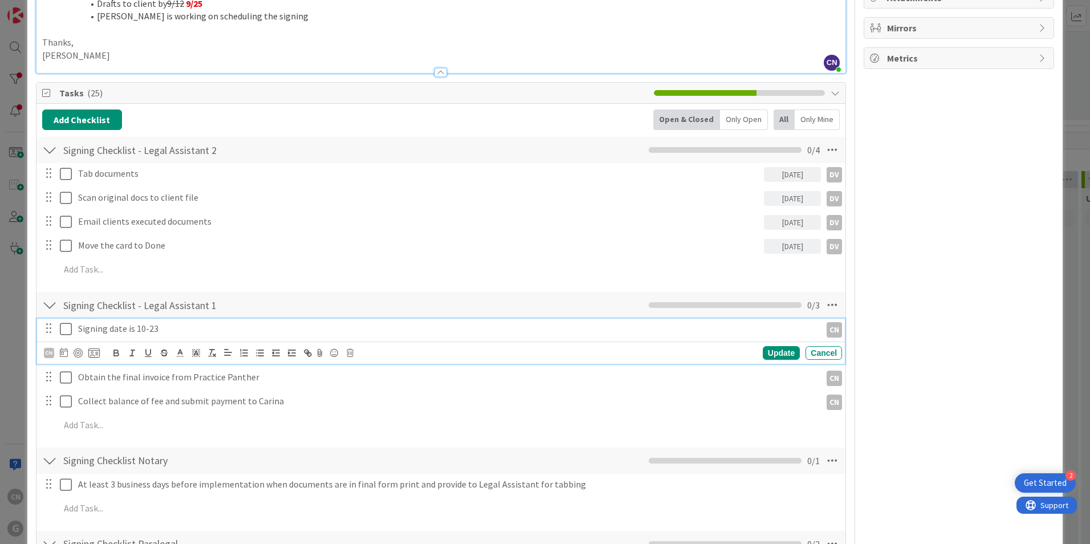
click at [62, 329] on icon at bounding box center [66, 329] width 12 height 14
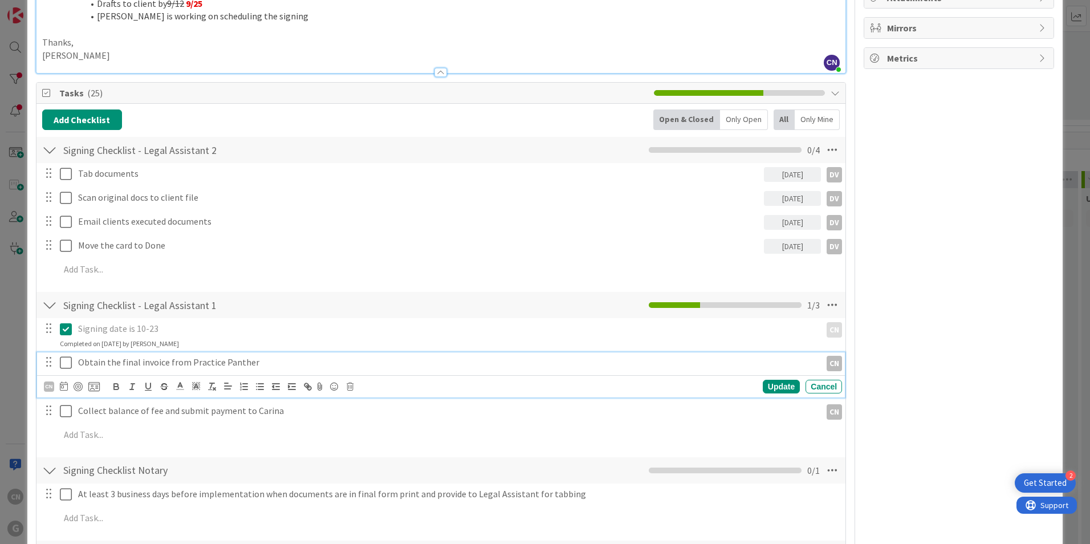
click at [282, 357] on p "Obtain the final invoice from Practice Panther" at bounding box center [447, 362] width 738 height 13
click at [61, 387] on icon at bounding box center [64, 385] width 8 height 9
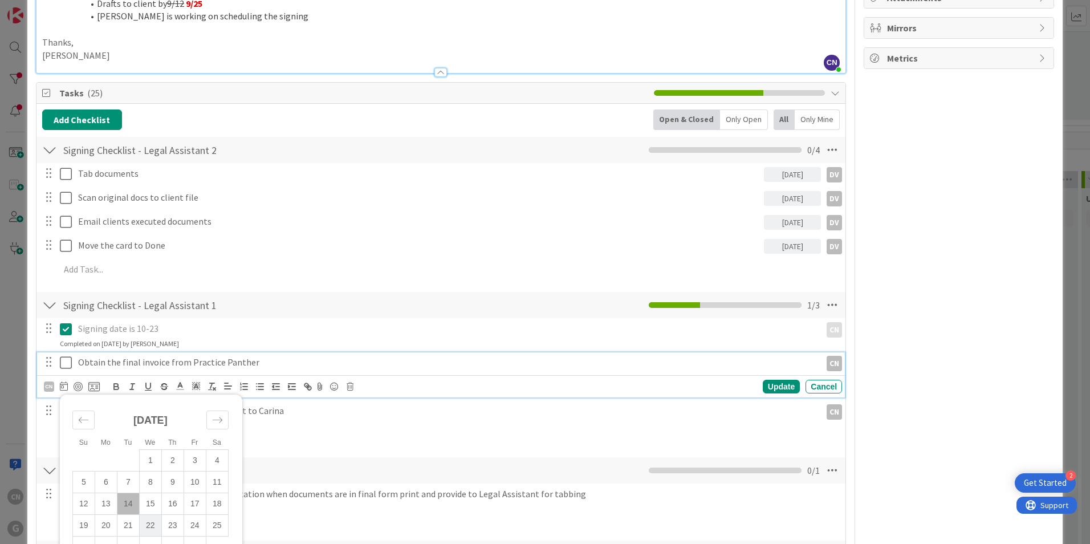
click at [149, 523] on td "22" at bounding box center [150, 525] width 22 height 22
type input "[DATE]"
click at [149, 523] on td "22" at bounding box center [150, 525] width 22 height 22
drag, startPoint x: 762, startPoint y: 387, endPoint x: 387, endPoint y: 383, distance: 374.6
click at [763, 385] on div "Update" at bounding box center [781, 387] width 37 height 14
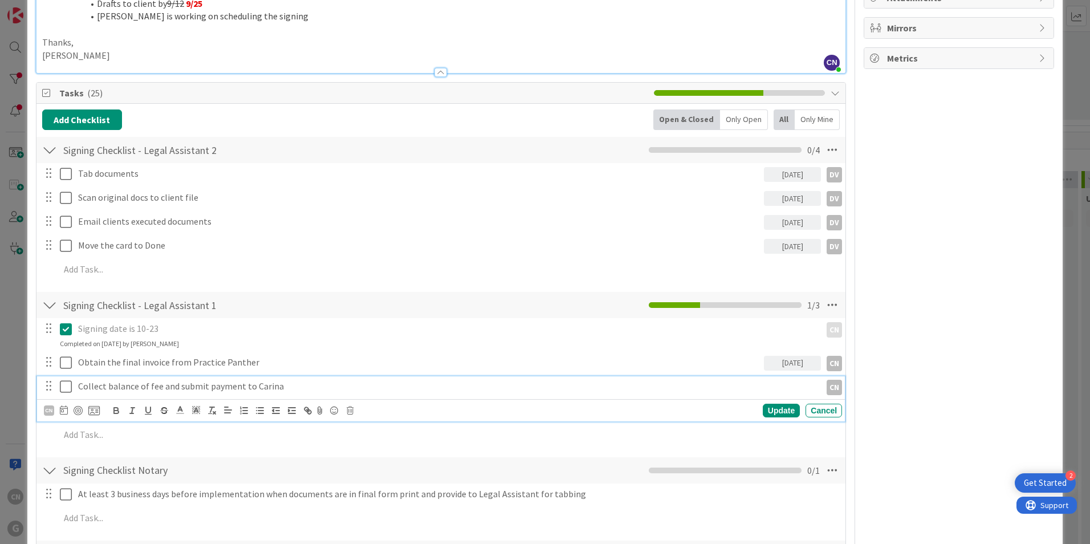
click at [115, 387] on p "Collect balance of fee and submit payment to Carina" at bounding box center [447, 386] width 738 height 13
drag, startPoint x: 62, startPoint y: 412, endPoint x: 74, endPoint y: 415, distance: 11.8
click at [62, 412] on icon at bounding box center [64, 409] width 8 height 9
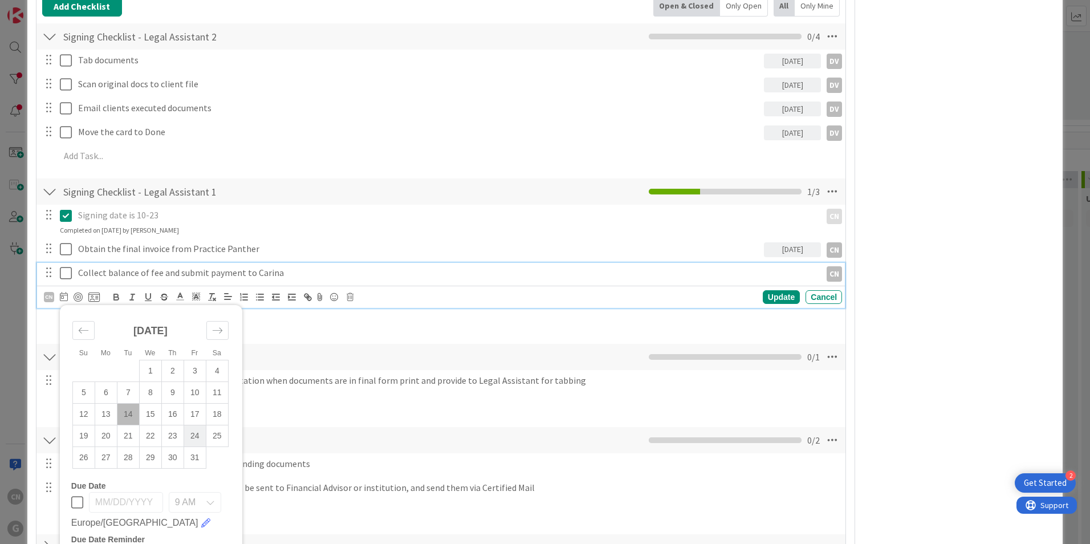
scroll to position [399, 0]
click at [173, 434] on td "23" at bounding box center [172, 435] width 22 height 22
type input "[DATE]"
click at [173, 434] on td "23" at bounding box center [172, 435] width 22 height 22
click at [783, 296] on div "Update" at bounding box center [781, 297] width 37 height 14
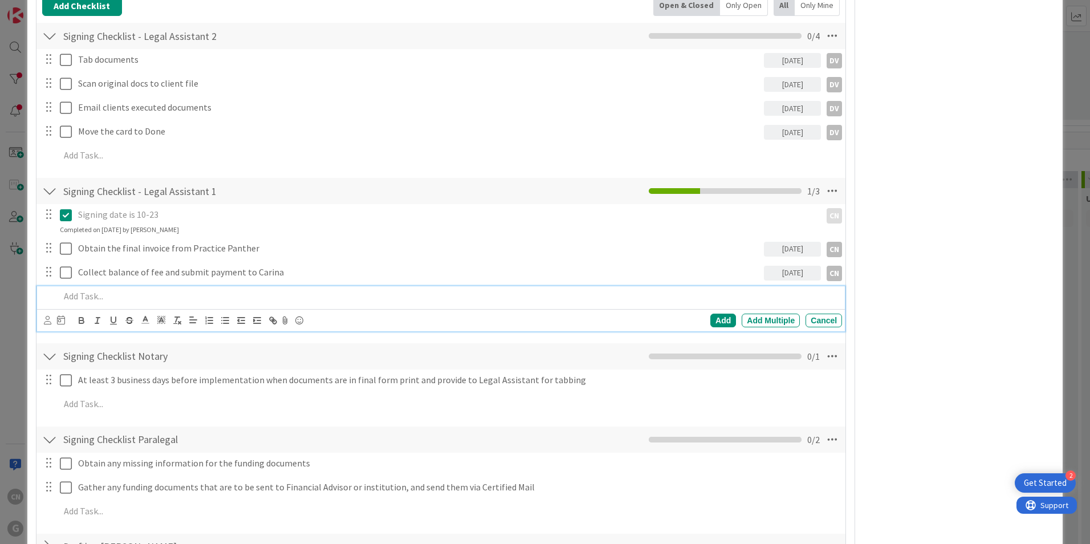
click at [270, 301] on p at bounding box center [449, 296] width 778 height 13
click at [643, 391] on div "At least 3 business days before implementation when documents are in final form…" at bounding box center [441, 393] width 798 height 49
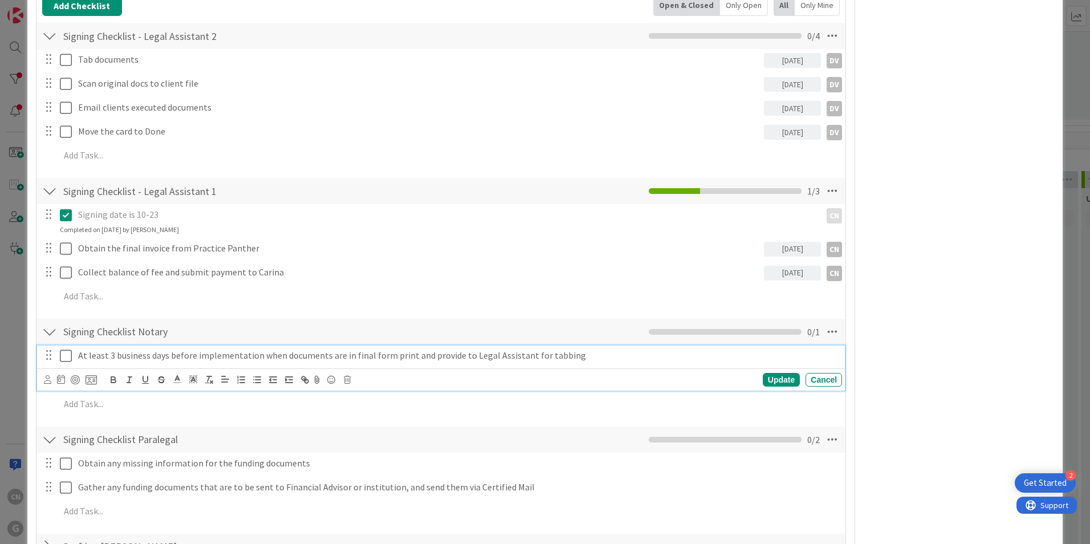
click at [257, 356] on p "At least 3 business days before implementation when documents are in final form…" at bounding box center [457, 355] width 759 height 13
click at [61, 380] on icon at bounding box center [61, 379] width 8 height 9
click at [103, 519] on td "20" at bounding box center [103, 518] width 22 height 22
type input "[DATE]"
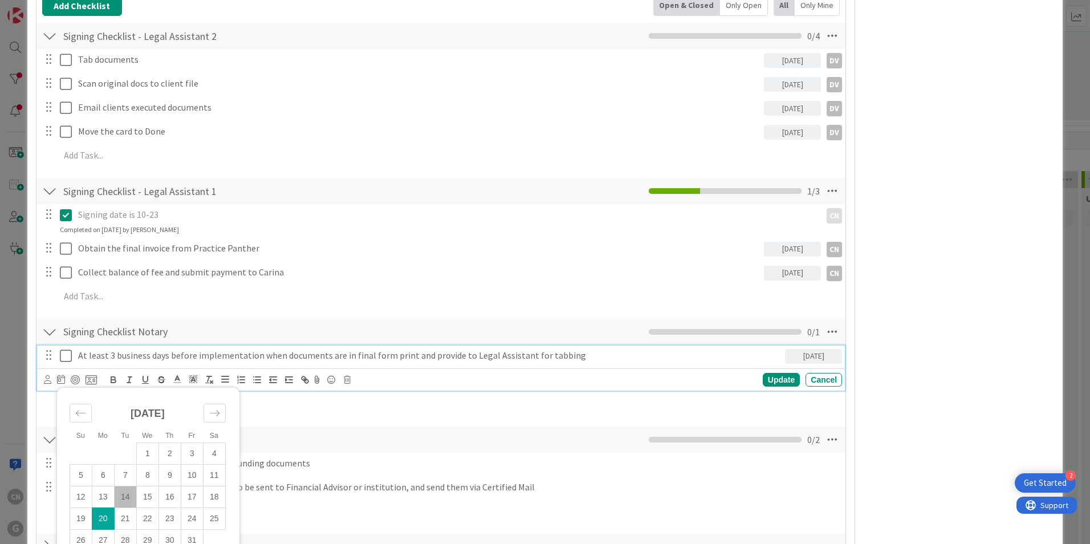
click at [103, 519] on td "20" at bounding box center [103, 518] width 22 height 22
click at [778, 377] on div "Update" at bounding box center [781, 380] width 37 height 14
drag, startPoint x: 164, startPoint y: 357, endPoint x: 157, endPoint y: 359, distance: 7.8
click at [164, 356] on p "At least 3 business days before implementation when documents are in final form…" at bounding box center [429, 355] width 702 height 13
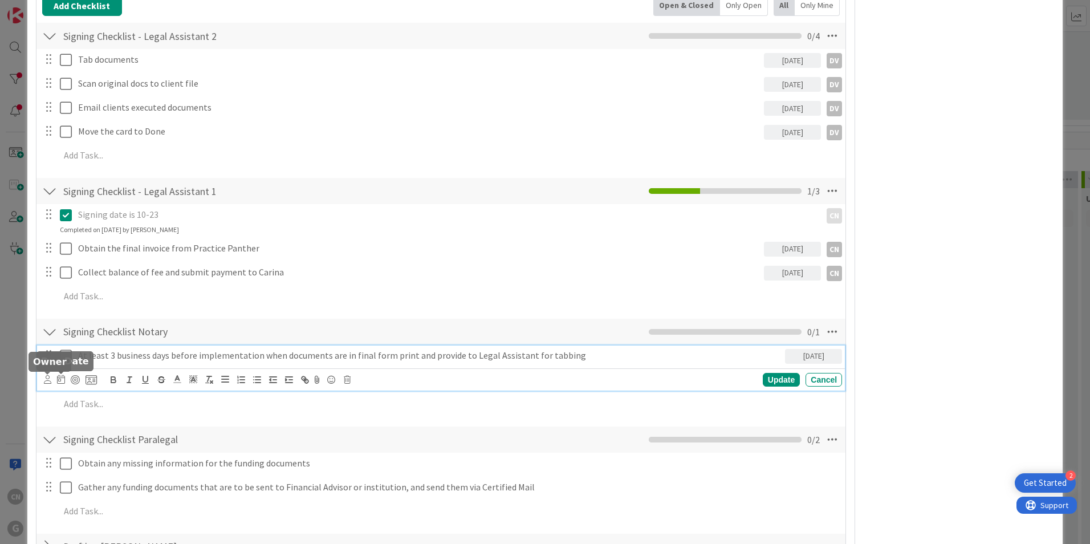
click at [44, 379] on icon at bounding box center [47, 379] width 7 height 9
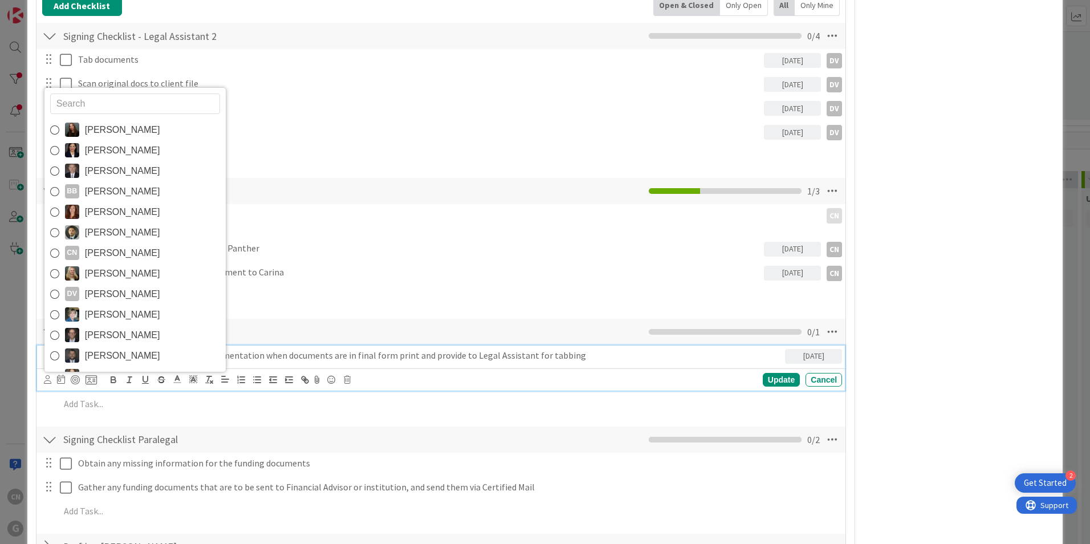
click at [109, 254] on span "[PERSON_NAME]" at bounding box center [122, 253] width 75 height 17
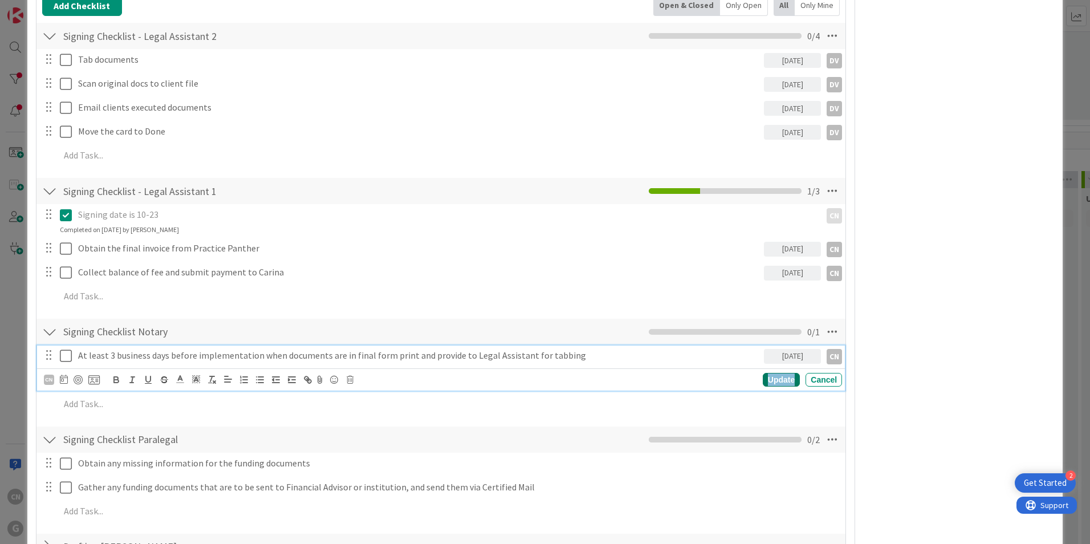
click at [770, 380] on div "Update" at bounding box center [781, 380] width 37 height 14
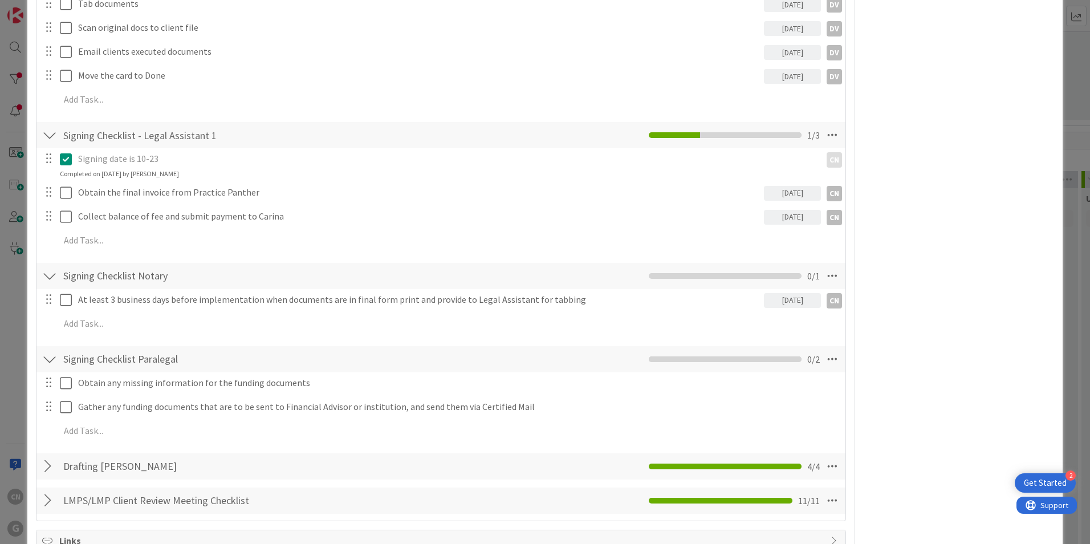
scroll to position [456, 0]
click at [829, 361] on icon at bounding box center [832, 358] width 21 height 21
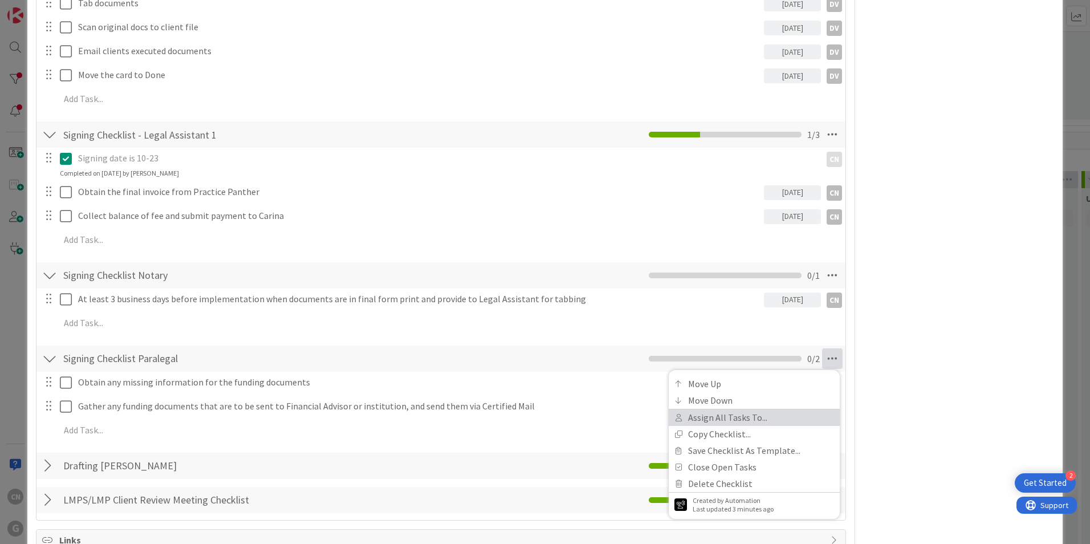
click at [716, 413] on link "Assign All Tasks To..." at bounding box center [754, 417] width 171 height 17
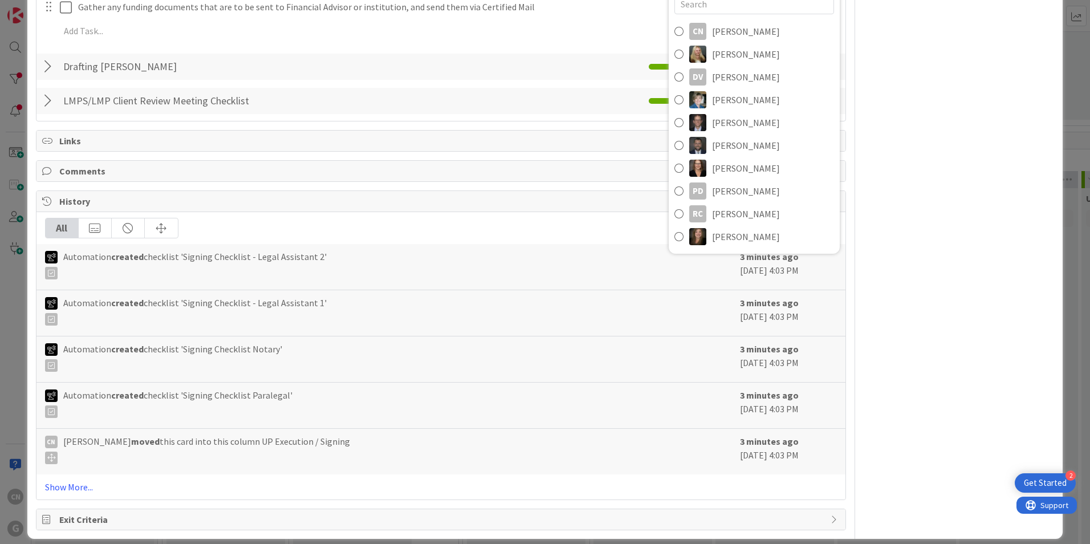
scroll to position [855, 0]
click at [729, 194] on span "[PERSON_NAME]" at bounding box center [746, 191] width 68 height 14
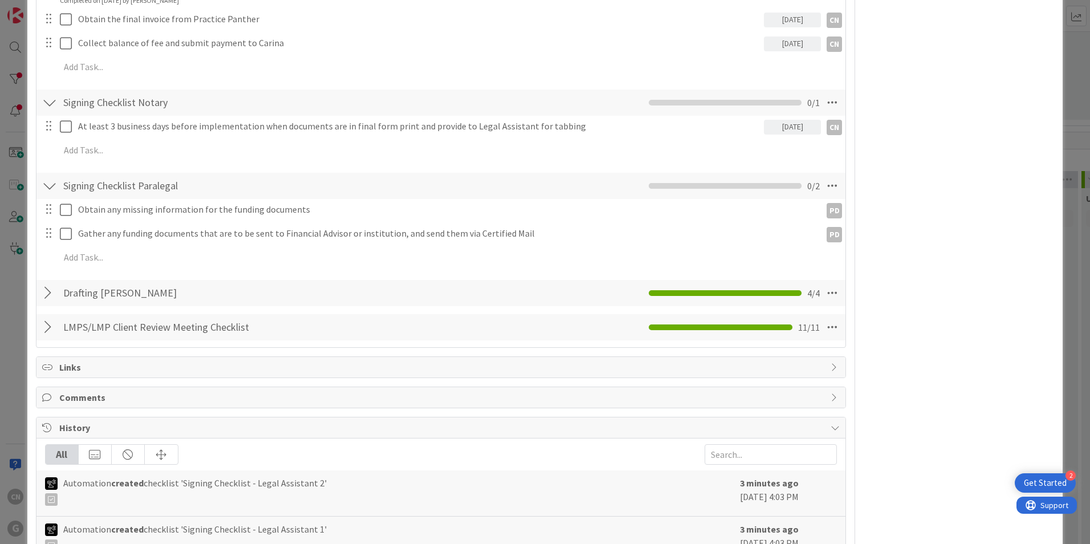
scroll to position [628, 0]
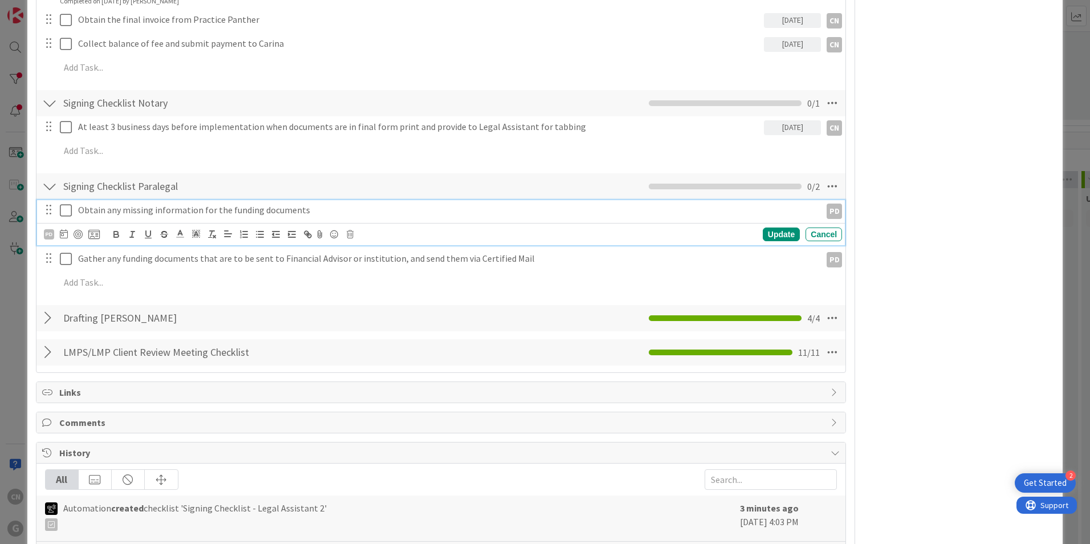
click at [178, 207] on p "Obtain any missing information for the funding documents" at bounding box center [447, 210] width 738 height 13
click at [63, 235] on icon at bounding box center [64, 233] width 8 height 9
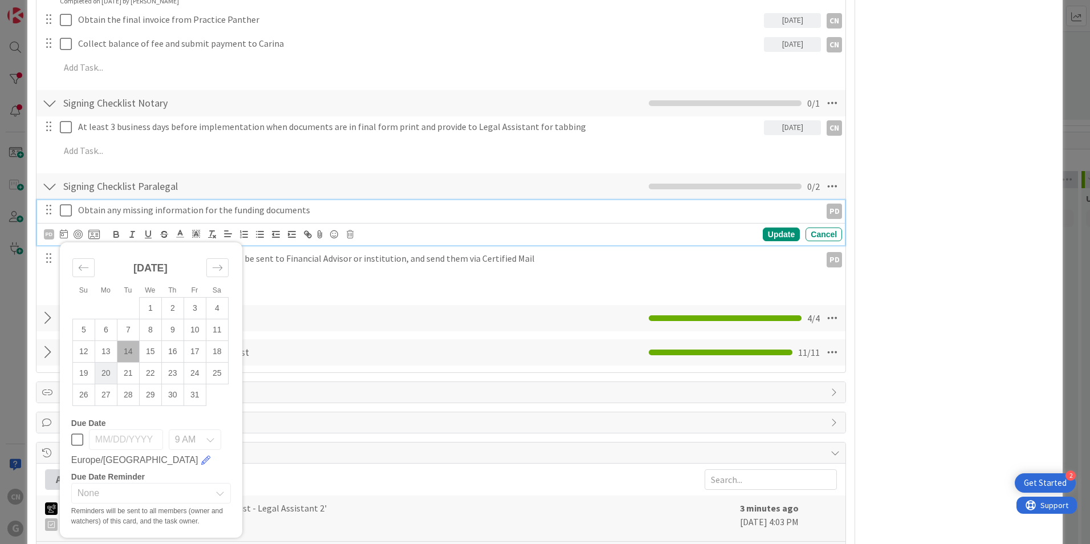
click at [108, 373] on td "20" at bounding box center [106, 373] width 22 height 22
type input "[DATE]"
click at [779, 235] on div "Update" at bounding box center [781, 234] width 37 height 14
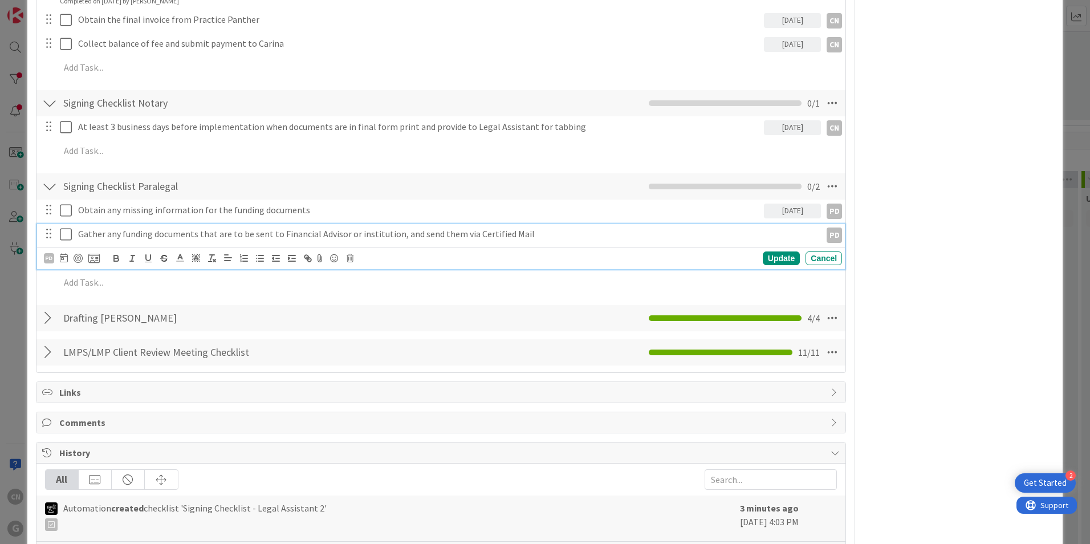
click at [544, 234] on p "Gather any funding documents that are to be sent to Financial Advisor or instit…" at bounding box center [447, 233] width 738 height 13
click at [351, 259] on icon at bounding box center [350, 258] width 7 height 8
click at [376, 308] on div "Delete" at bounding box center [379, 306] width 42 height 21
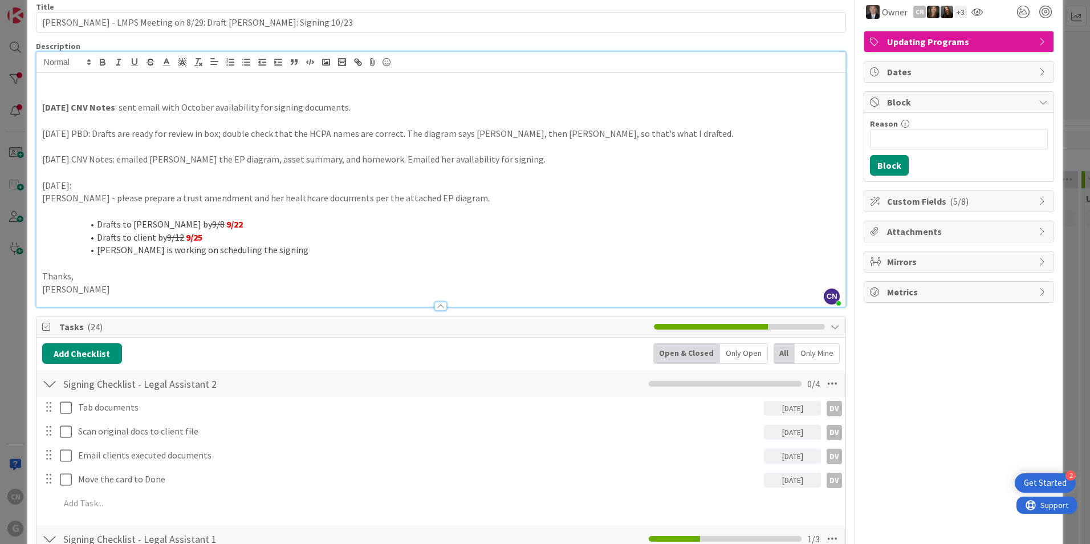
scroll to position [0, 0]
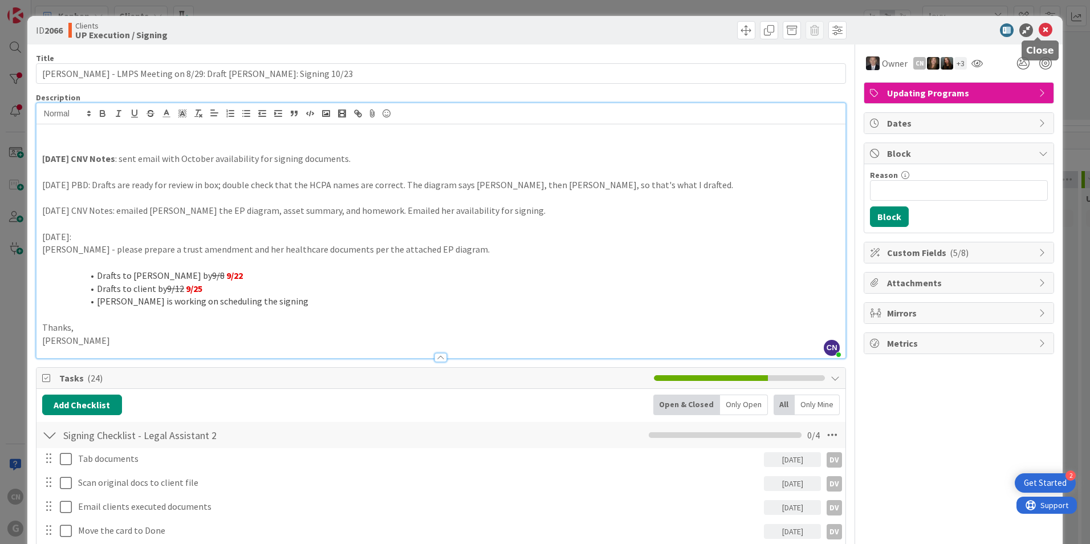
click at [1040, 32] on icon at bounding box center [1046, 30] width 14 height 14
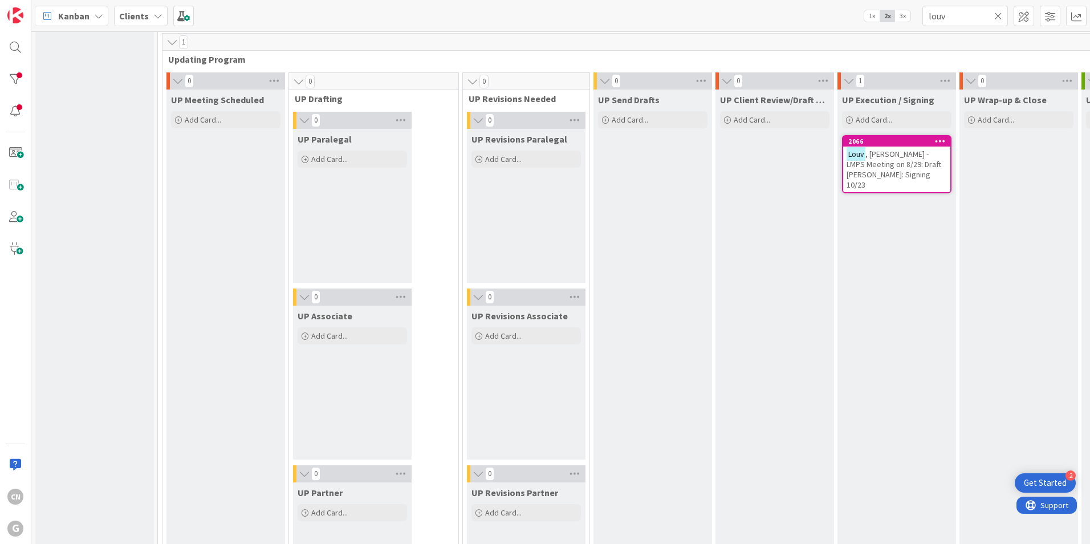
scroll to position [1652, 0]
